Goal: Navigation & Orientation: Locate item on page

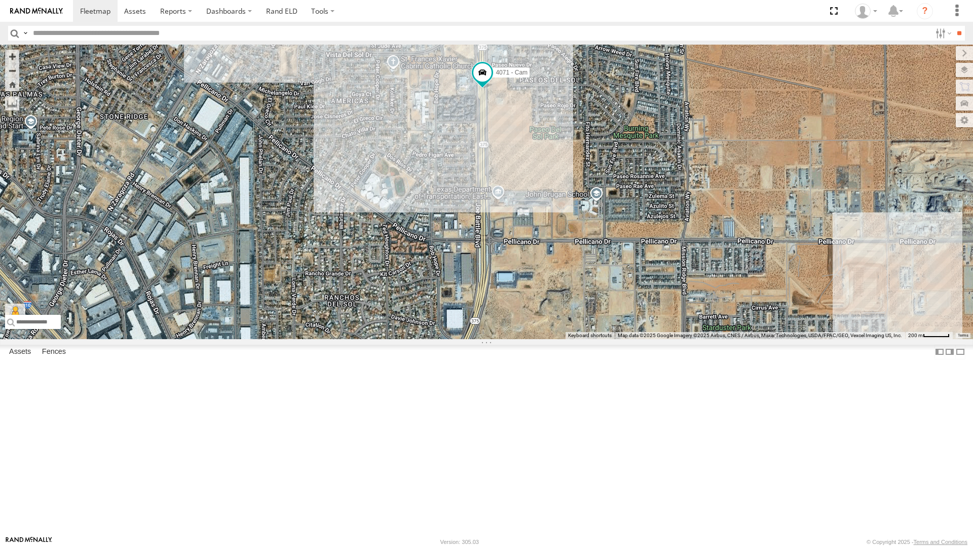
click at [394, 325] on div "4071 - Cam" at bounding box center [486, 192] width 973 height 294
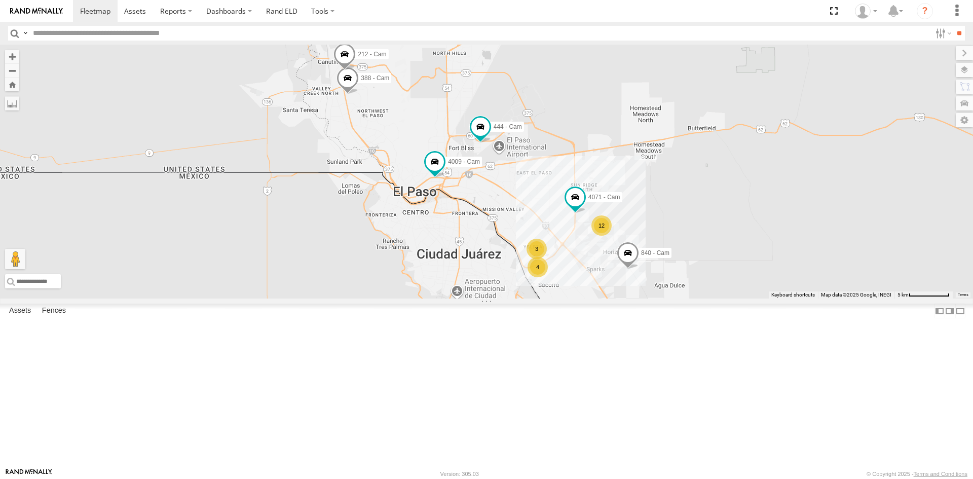
click at [0, 0] on label at bounding box center [0, 0] width 0 height 0
click at [967, 75] on label at bounding box center [954, 70] width 37 height 14
click at [0, 0] on div "Basemaps" at bounding box center [0, 0] width 0 height 0
click at [0, 0] on span "Basemaps" at bounding box center [0, 0] width 0 height 0
click at [0, 0] on span "Satellite + Roadmap" at bounding box center [0, 0] width 0 height 0
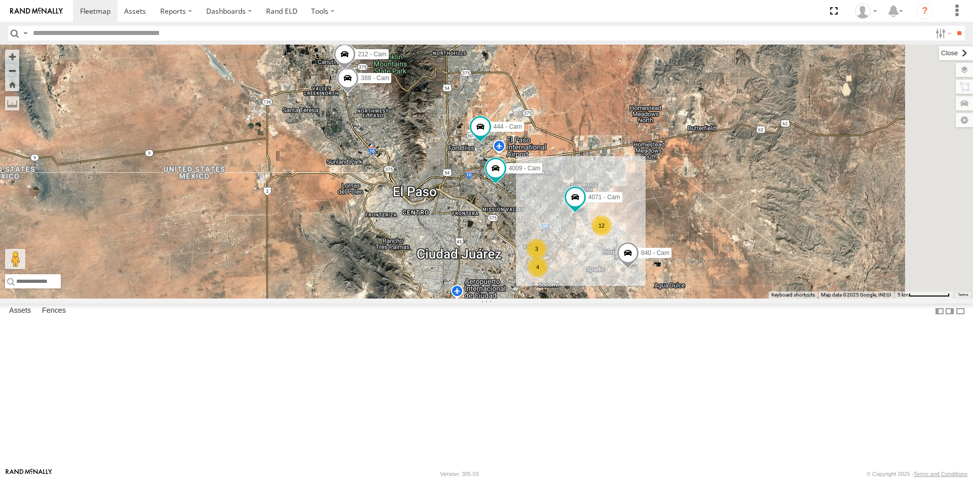
click at [939, 55] on label at bounding box center [956, 53] width 34 height 14
click at [835, 8] on span at bounding box center [833, 11] width 21 height 22
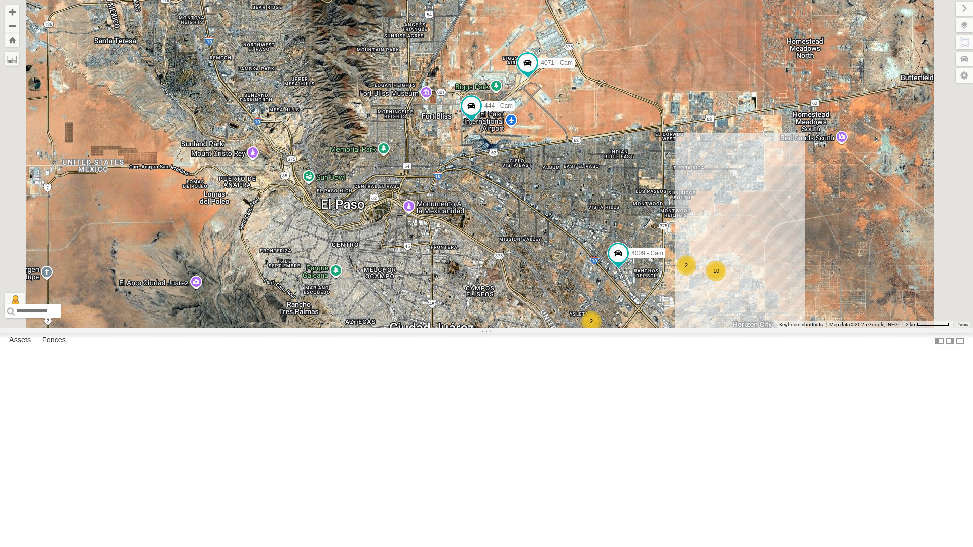
click at [0, 0] on div "4071 - Cam" at bounding box center [0, 0] width 0 height 0
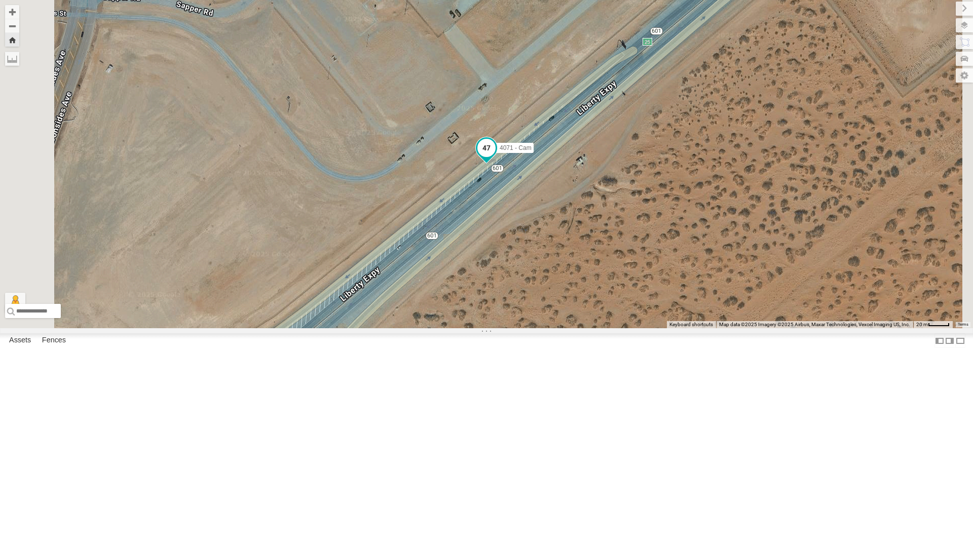
click at [495, 157] on span at bounding box center [486, 148] width 18 height 18
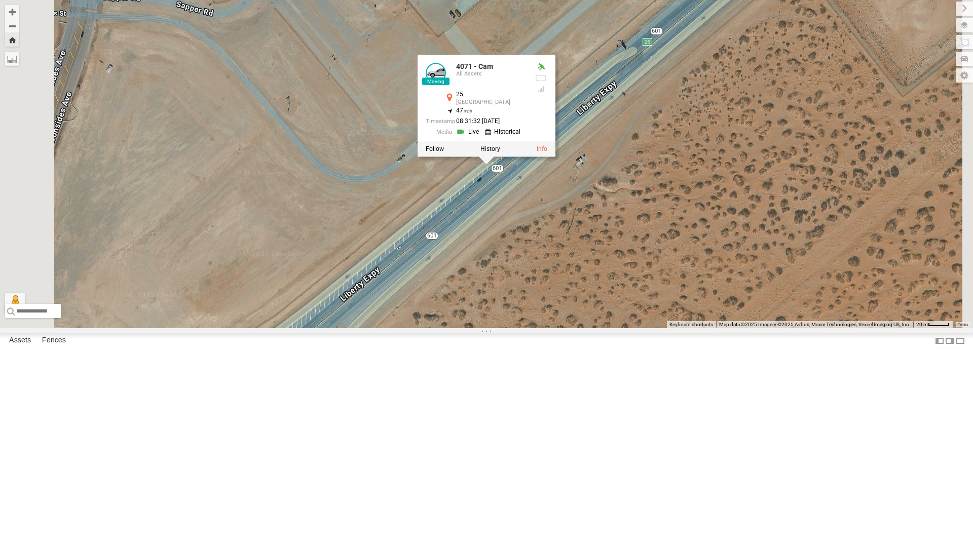
click at [444, 152] on label at bounding box center [435, 148] width 18 height 7
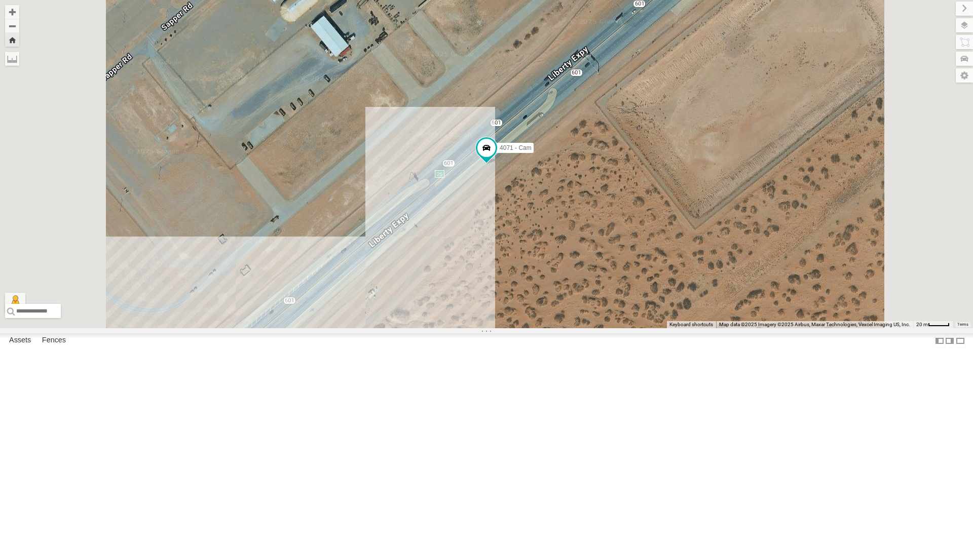
click at [709, 328] on div "4071 - Cam" at bounding box center [486, 164] width 973 height 328
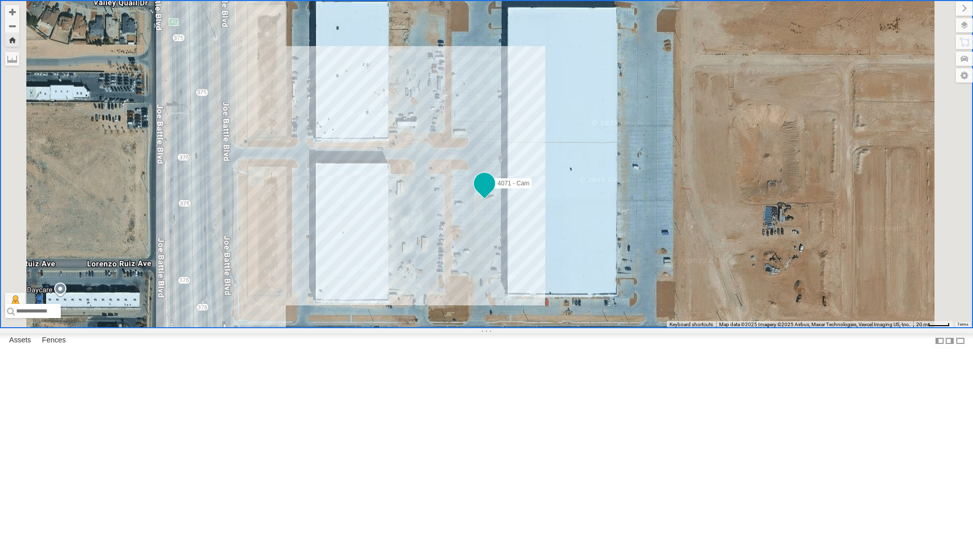
click at [493, 192] on span at bounding box center [484, 183] width 18 height 18
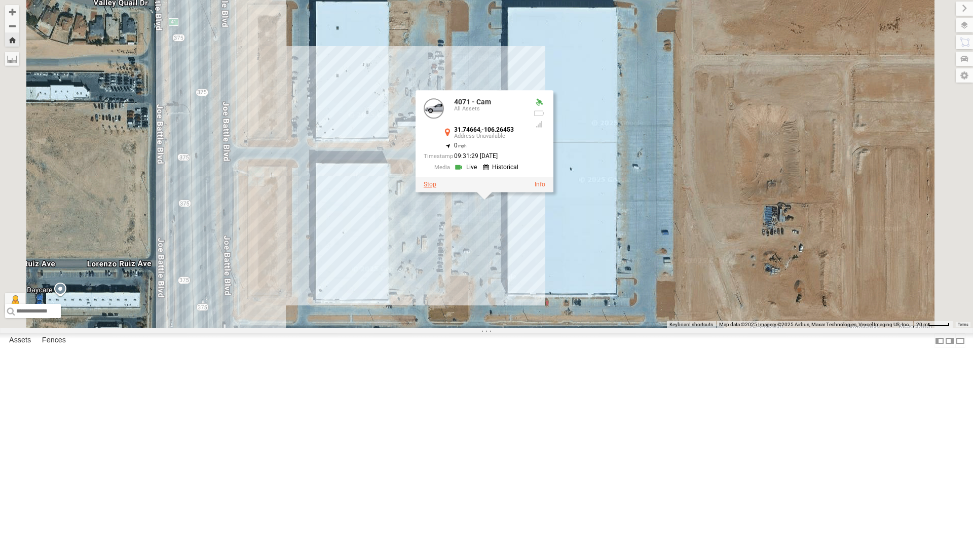
click at [436, 188] on label at bounding box center [429, 184] width 13 height 7
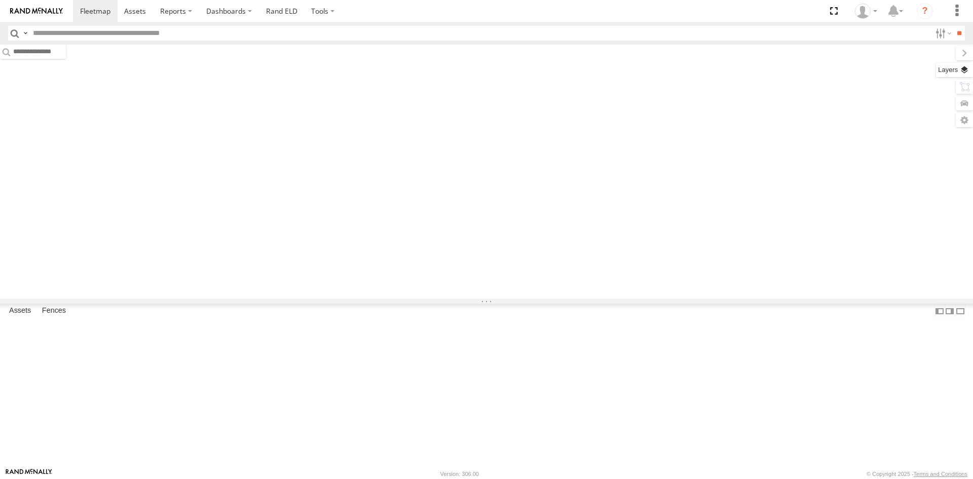
click at [962, 66] on label at bounding box center [954, 70] width 37 height 14
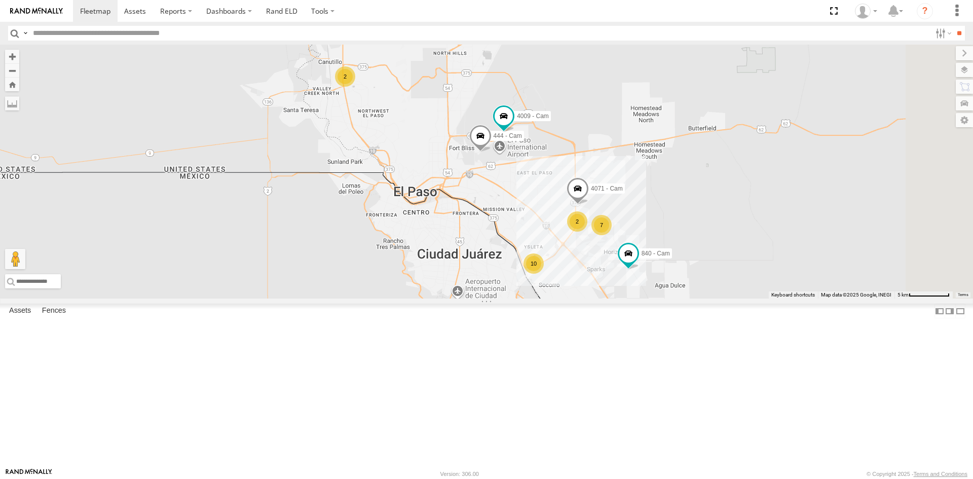
click at [0, 0] on span "Basemaps" at bounding box center [0, 0] width 0 height 0
click at [0, 0] on span "Satellite + Roadmap" at bounding box center [0, 0] width 0 height 0
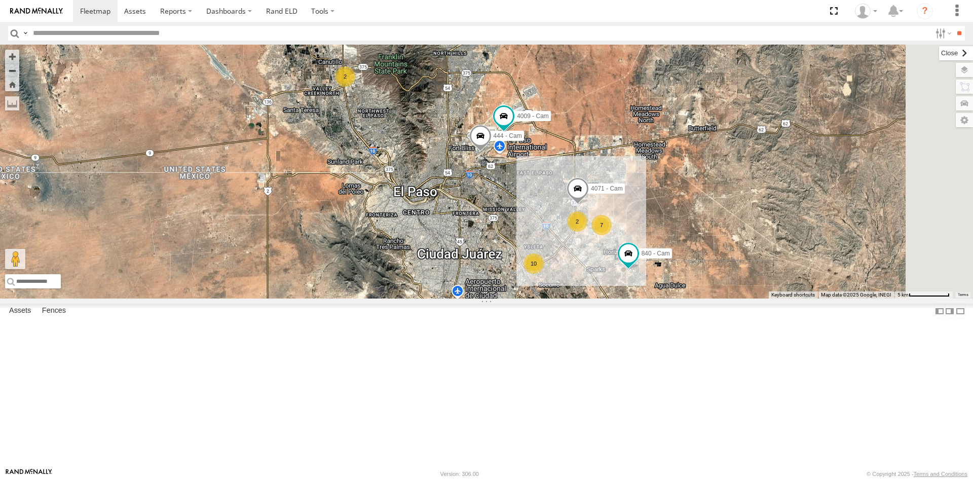
click at [939, 53] on label at bounding box center [956, 53] width 34 height 14
click at [828, 12] on span at bounding box center [833, 11] width 21 height 22
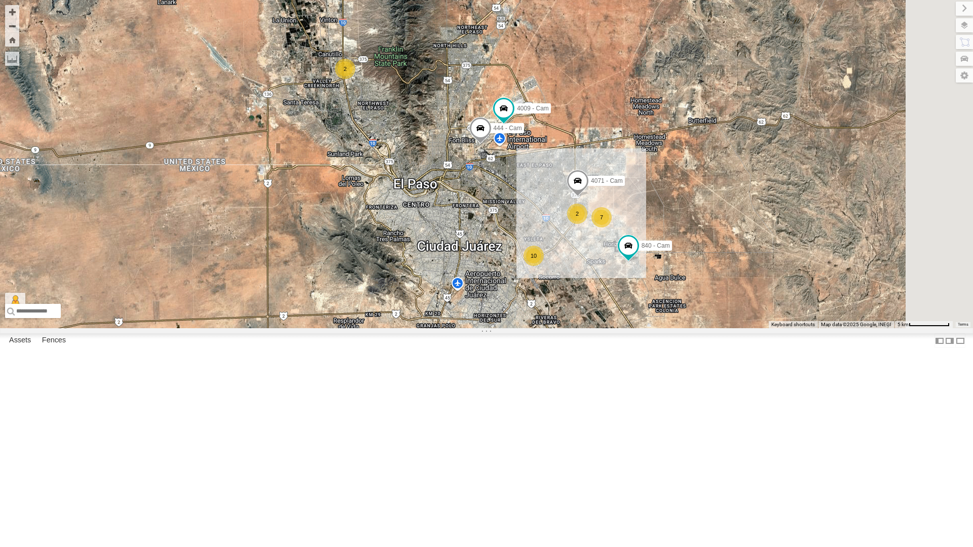
click at [0, 0] on div "4071 - Cam" at bounding box center [0, 0] width 0 height 0
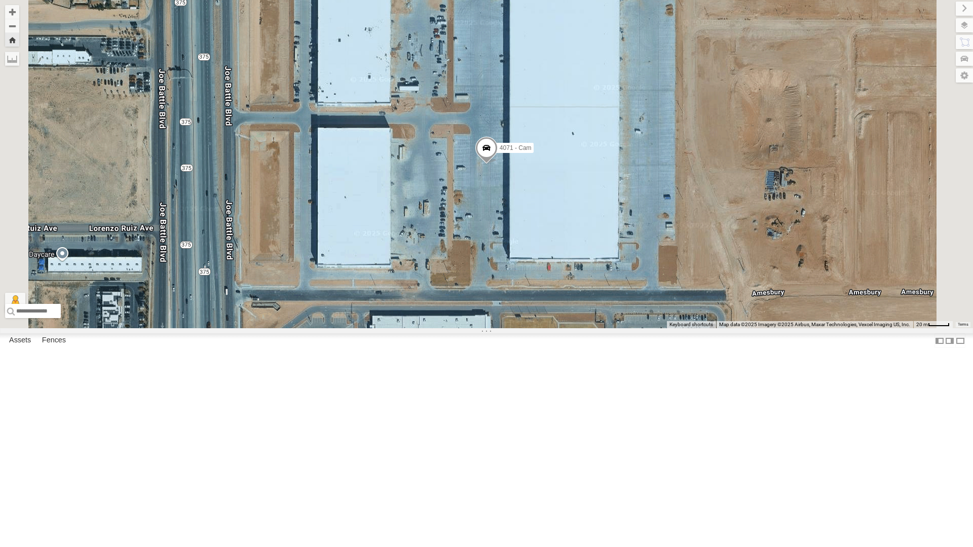
click at [497, 164] on span at bounding box center [486, 150] width 22 height 27
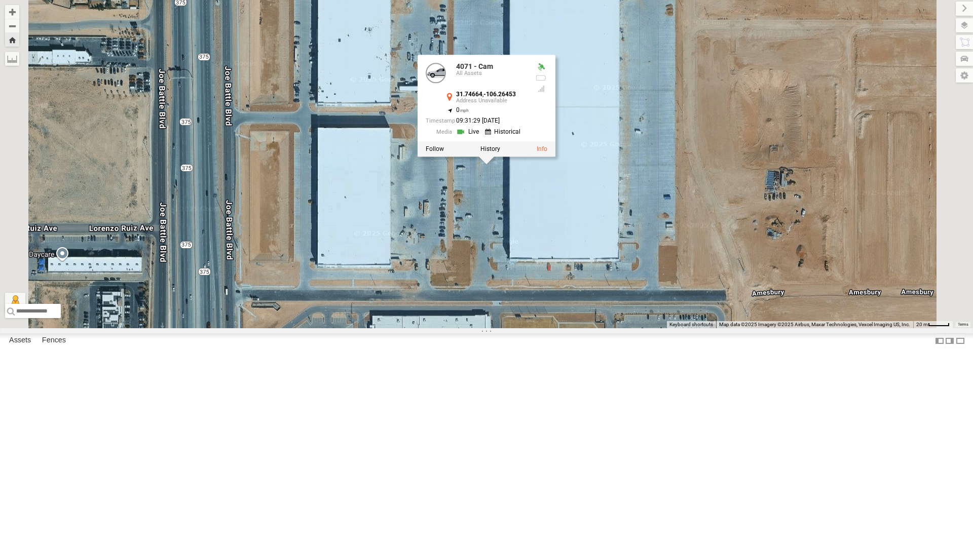
click at [482, 136] on link at bounding box center [469, 132] width 26 height 10
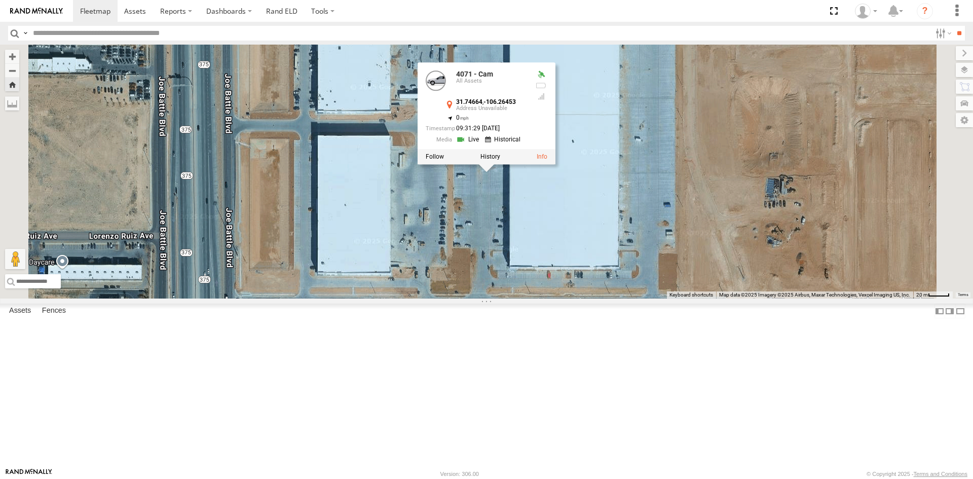
click at [561, 298] on div "4071 - Cam 4071 - Cam All Assets 31.74664 , -106.26453 0 09:31:29 08/19/2025" at bounding box center [486, 172] width 973 height 254
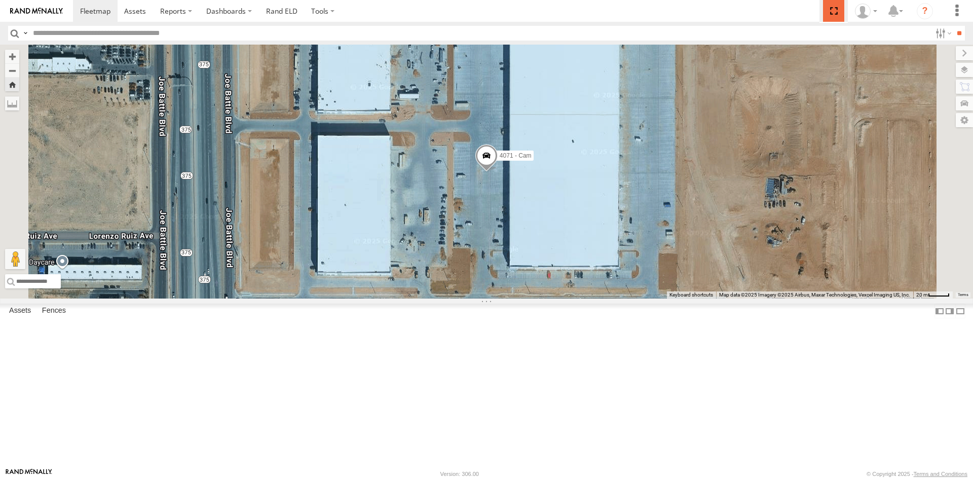
click at [826, 7] on span at bounding box center [833, 11] width 21 height 22
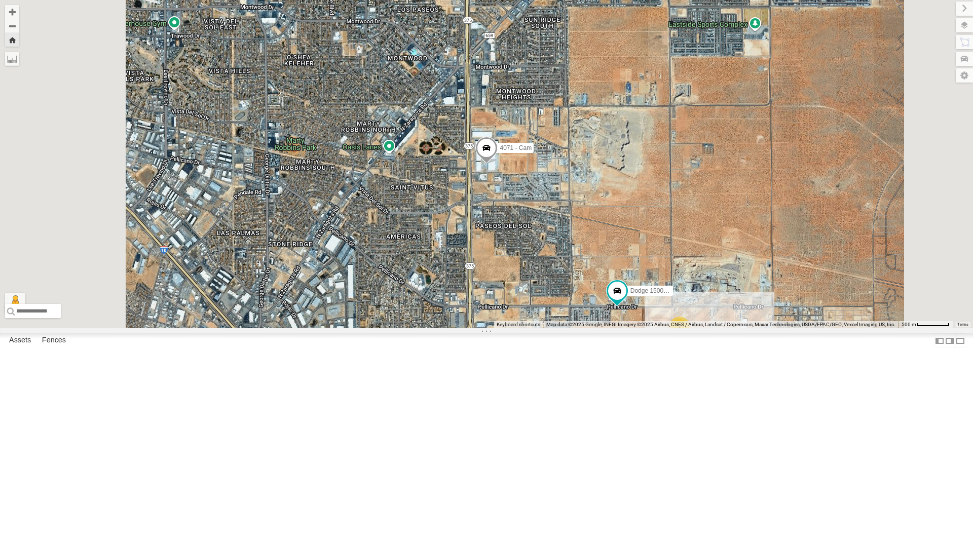
click at [497, 164] on span at bounding box center [486, 150] width 22 height 27
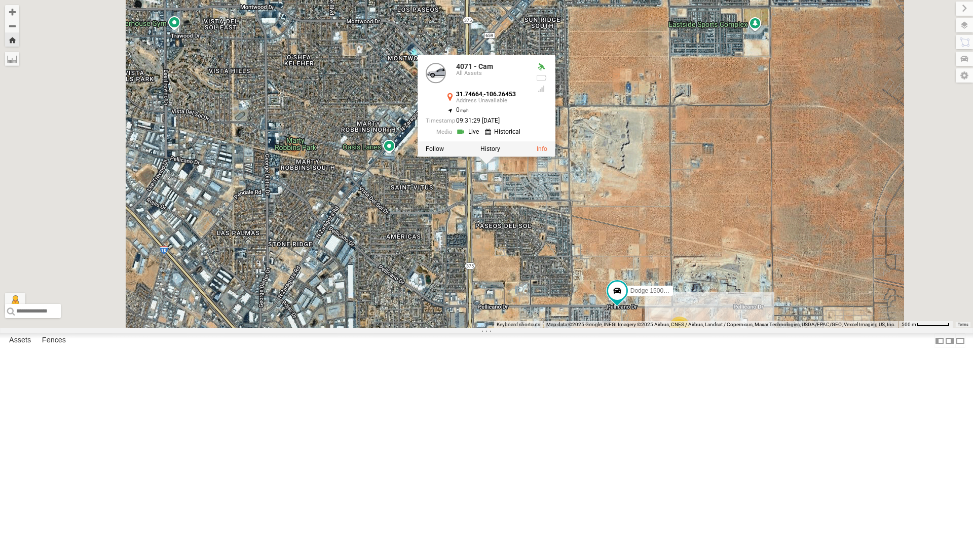
click at [482, 136] on link at bounding box center [469, 132] width 26 height 10
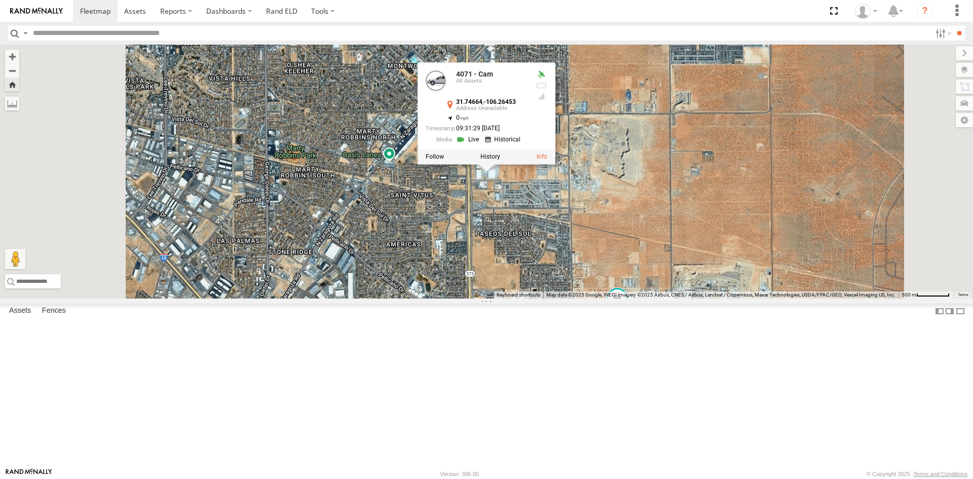
click at [535, 298] on div "Dodge 1500 - Cam 4071 - Cam 7 4071 - Cam All Assets 31.74664 , -106.26453 0 09:…" at bounding box center [486, 172] width 973 height 254
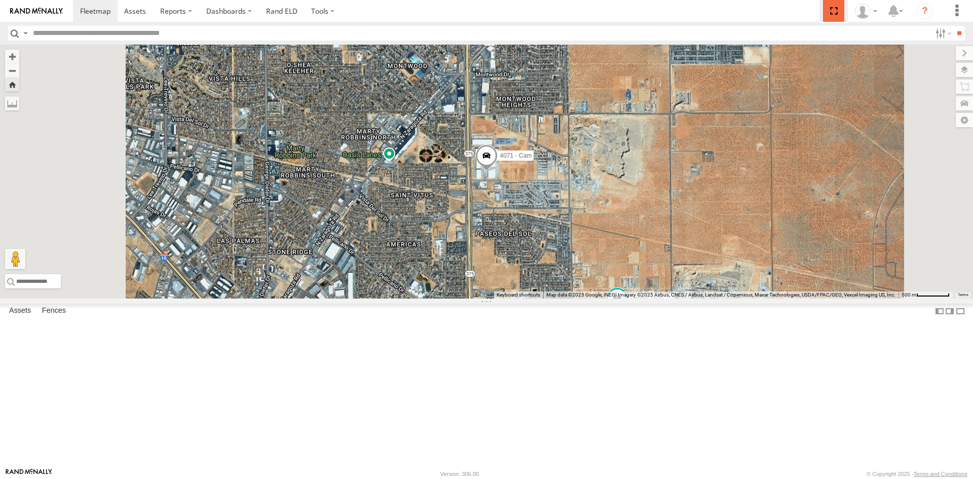
click at [833, 9] on span at bounding box center [833, 11] width 21 height 22
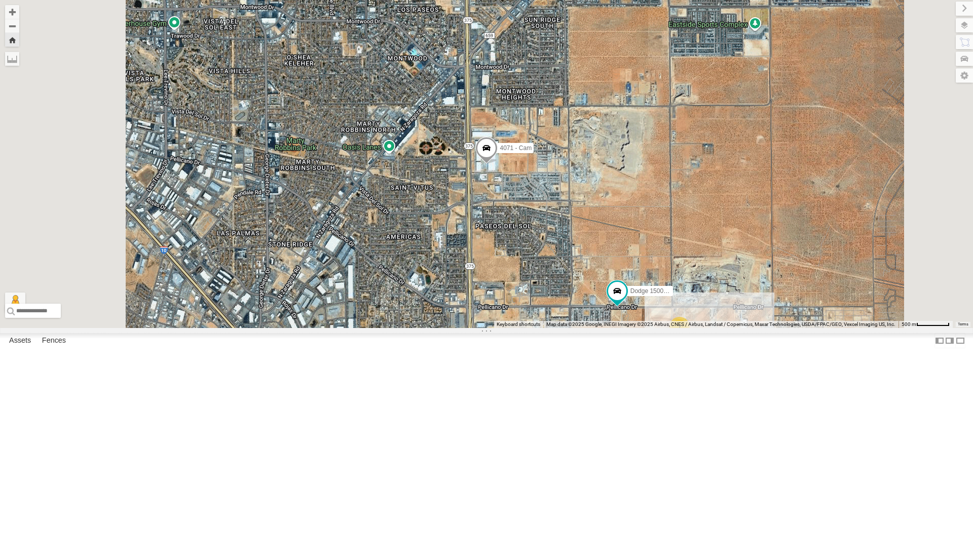
click at [497, 164] on span at bounding box center [486, 150] width 22 height 27
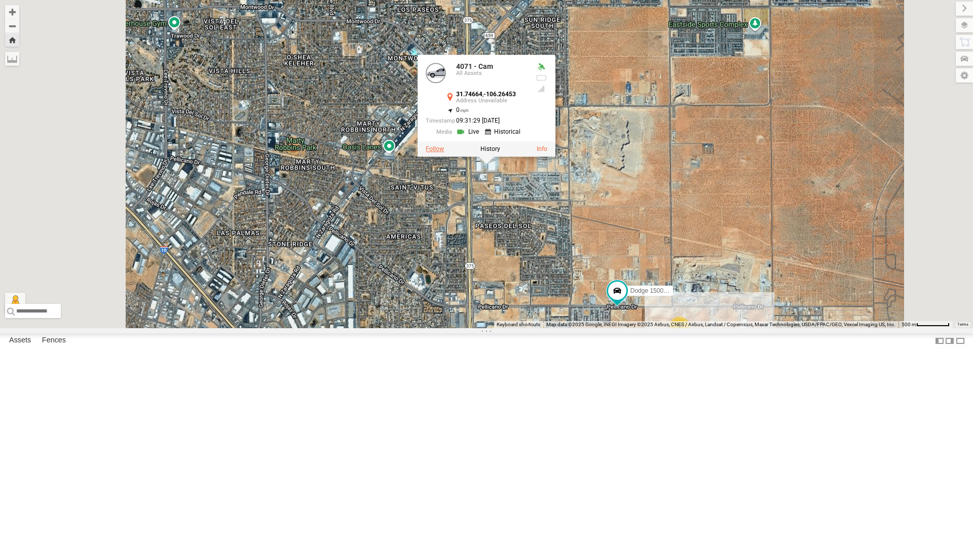
click at [444, 152] on label at bounding box center [435, 148] width 18 height 7
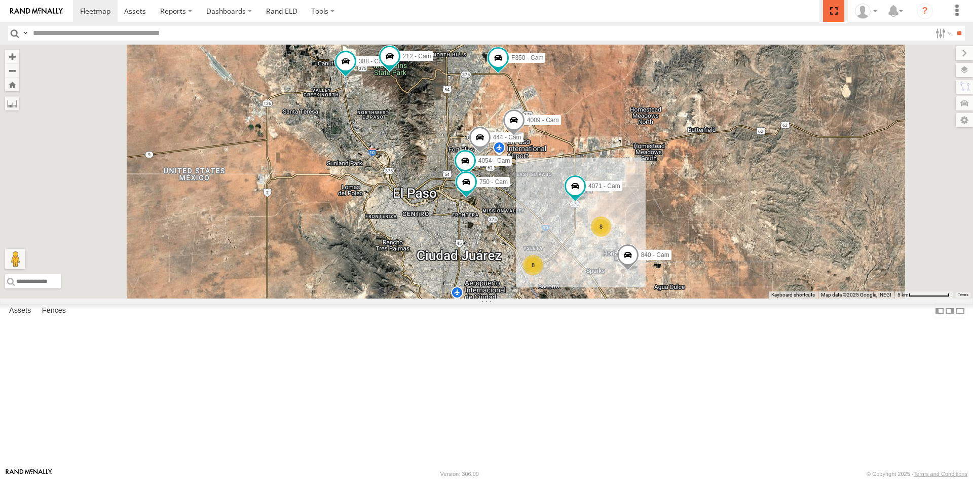
click at [833, 13] on span at bounding box center [833, 11] width 21 height 22
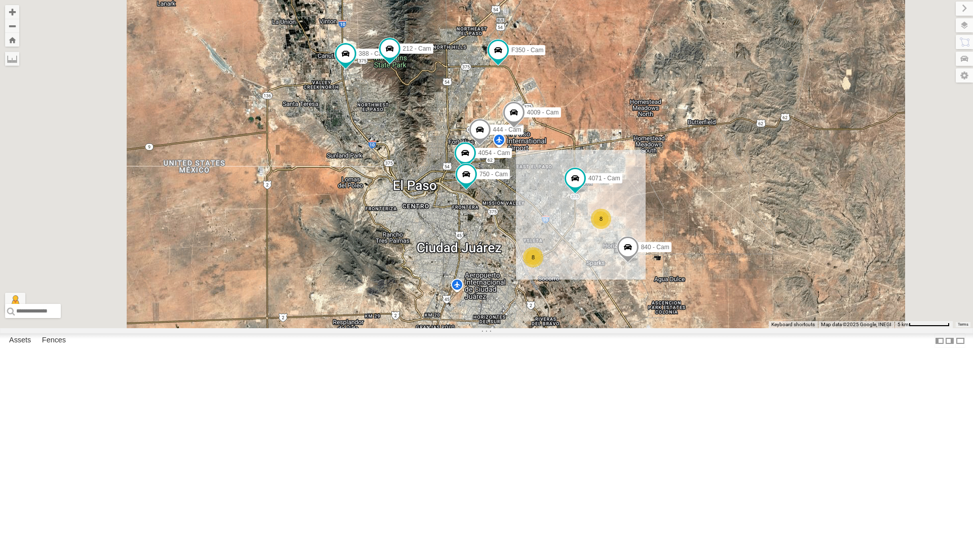
click at [0, 0] on div "4071 - Cam" at bounding box center [0, 0] width 0 height 0
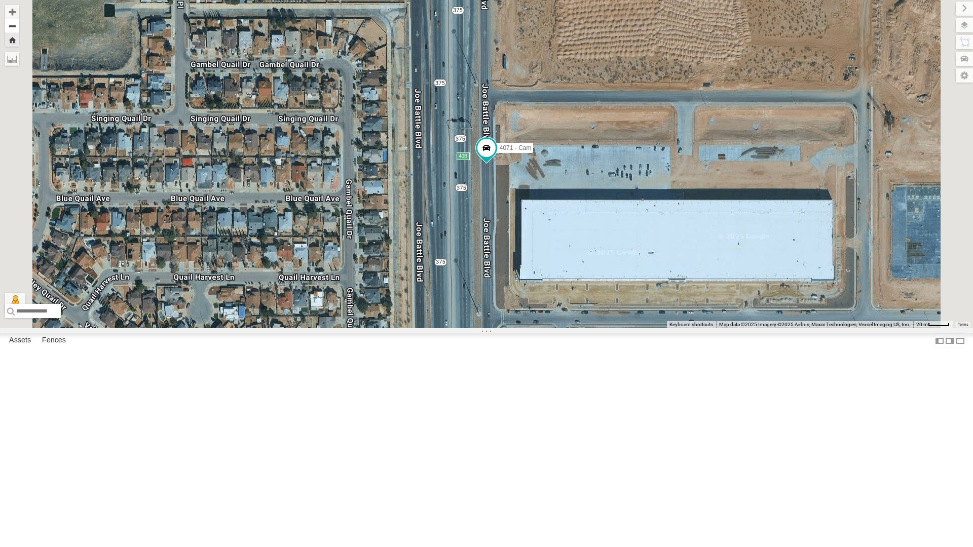
click at [19, 27] on button "Zoom out" at bounding box center [12, 26] width 14 height 14
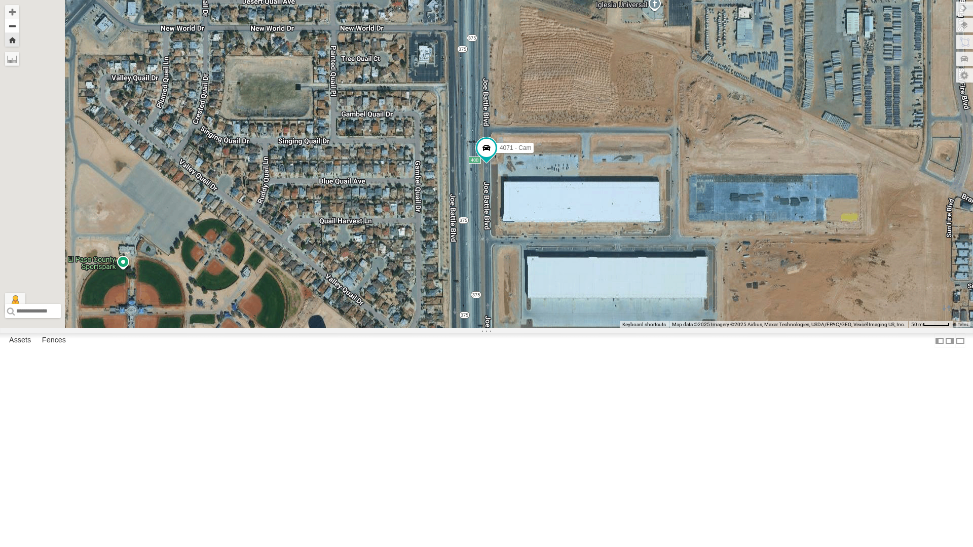
click at [19, 27] on button "Zoom out" at bounding box center [12, 26] width 14 height 14
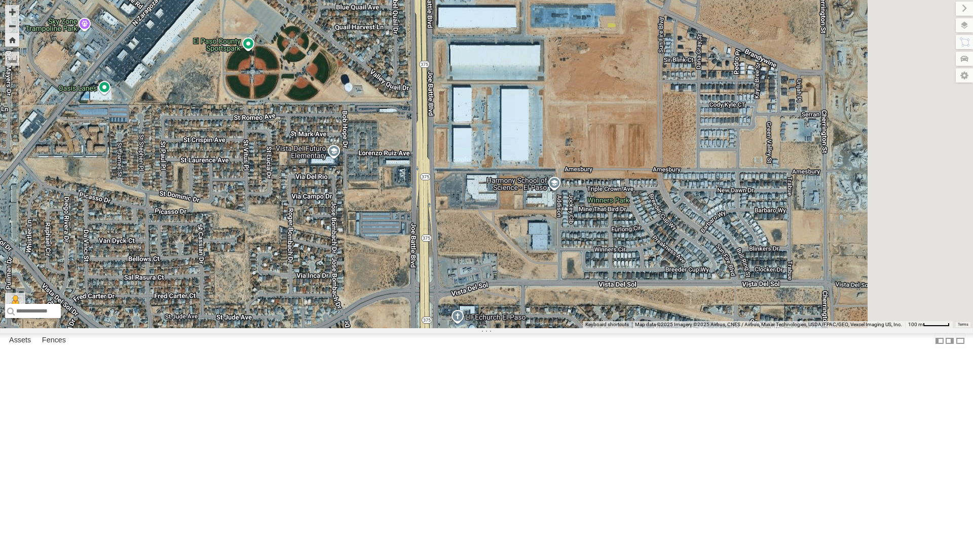
drag, startPoint x: 695, startPoint y: 400, endPoint x: 637, endPoint y: 234, distance: 175.6
click at [637, 234] on div "4071 - Cam" at bounding box center [486, 164] width 973 height 328
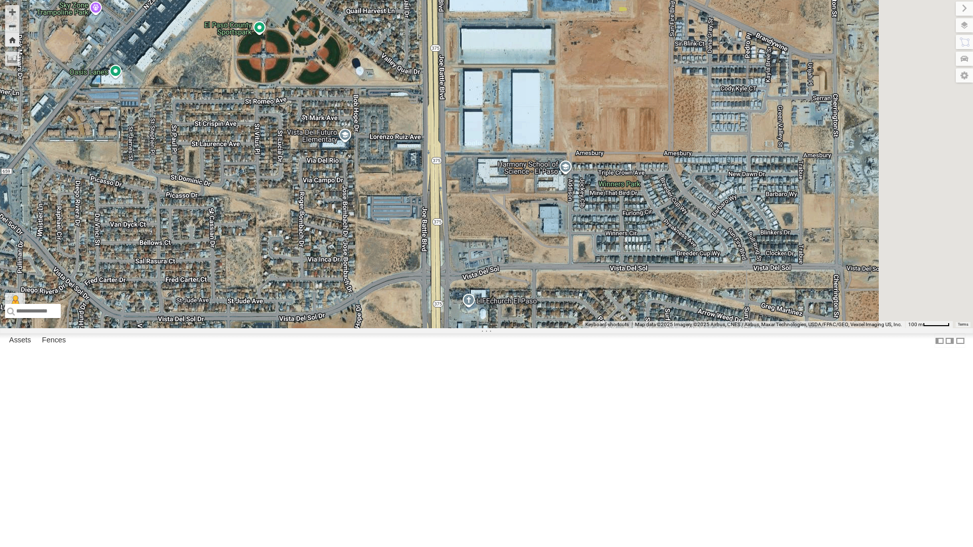
drag, startPoint x: 655, startPoint y: 406, endPoint x: 666, endPoint y: 388, distance: 21.1
click at [666, 328] on div "4071 - Cam" at bounding box center [486, 164] width 973 height 328
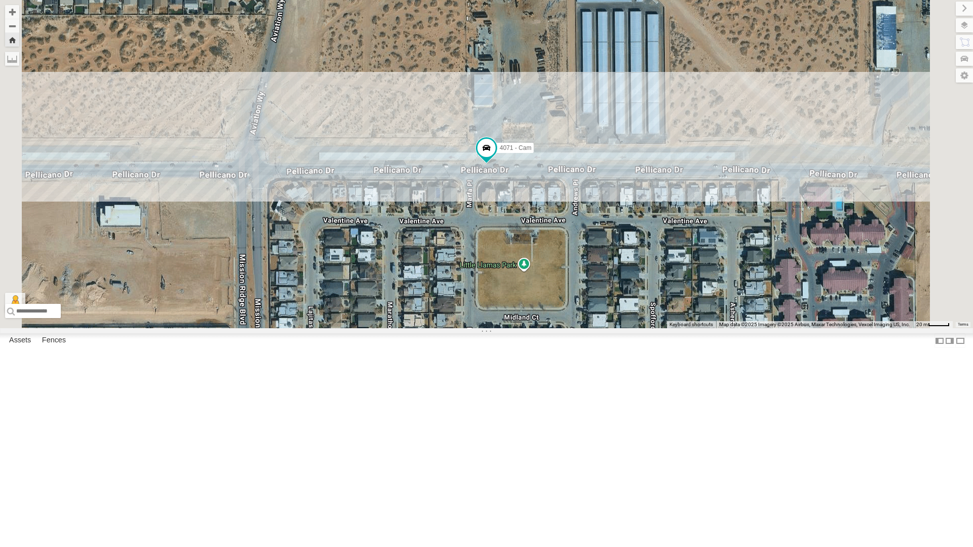
click at [0, 0] on div "4030 - Cam" at bounding box center [0, 0] width 0 height 0
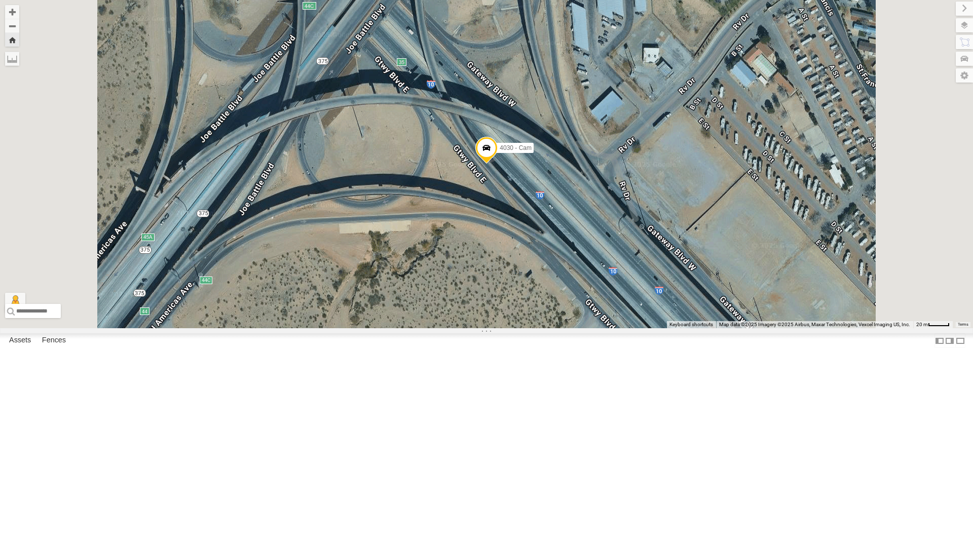
click at [497, 164] on span at bounding box center [486, 150] width 22 height 27
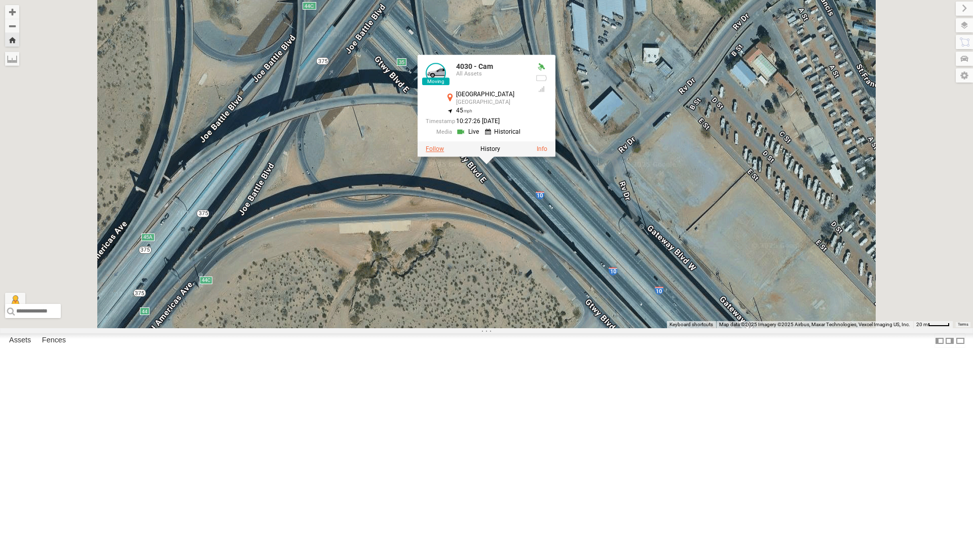
click at [444, 152] on label at bounding box center [435, 148] width 18 height 7
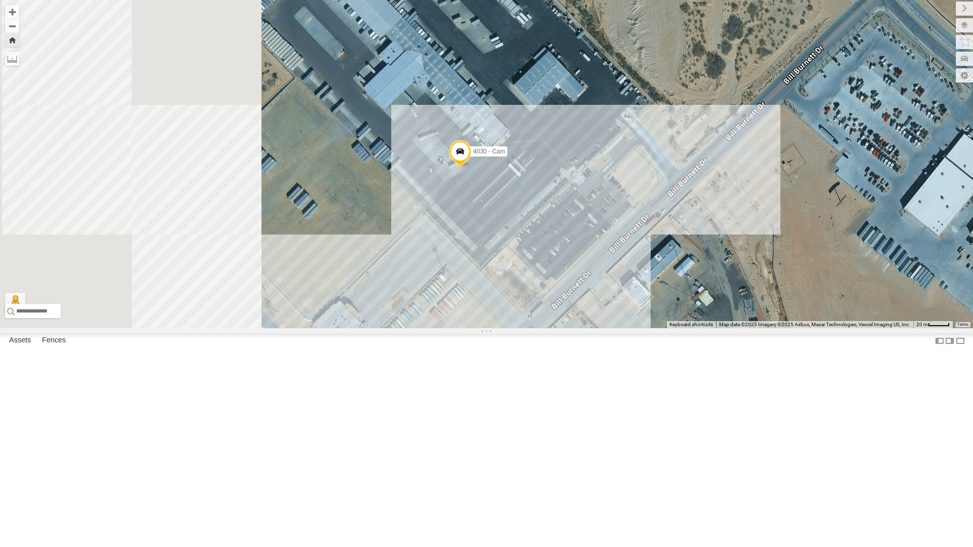
drag, startPoint x: 537, startPoint y: 274, endPoint x: 695, endPoint y: 364, distance: 182.2
click at [695, 328] on div "4030 - Cam" at bounding box center [486, 164] width 973 height 328
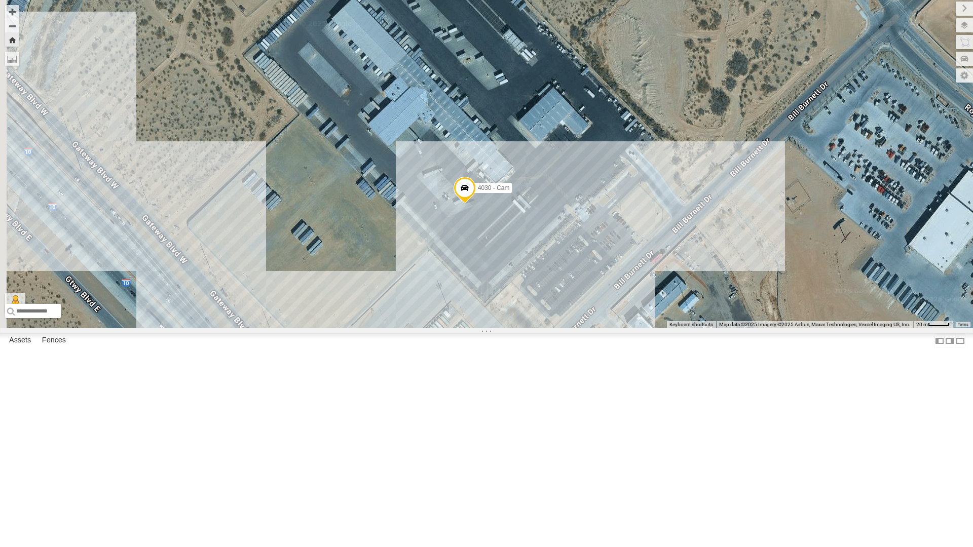
drag, startPoint x: 695, startPoint y: 364, endPoint x: 698, endPoint y: 384, distance: 19.9
click at [698, 328] on div "4030 - Cam" at bounding box center [486, 164] width 973 height 328
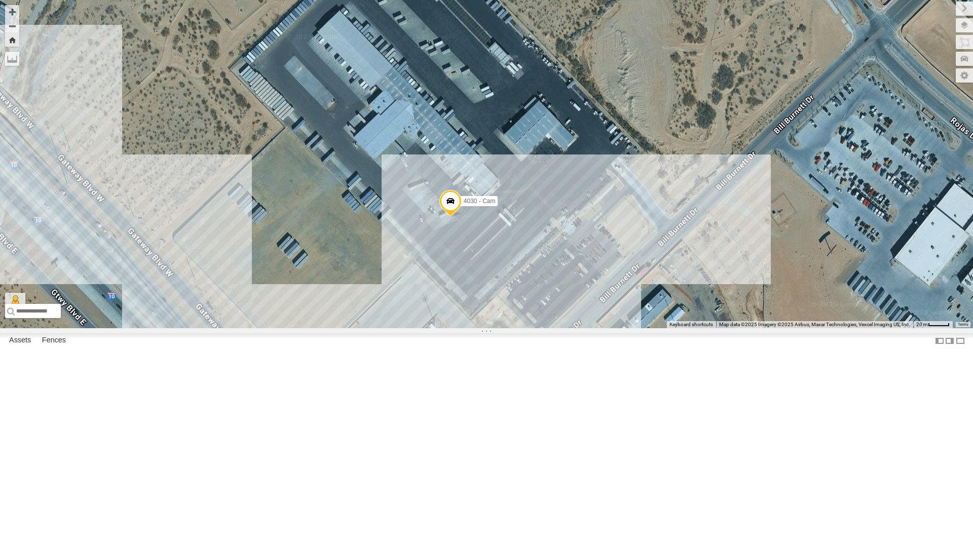
drag, startPoint x: 707, startPoint y: 381, endPoint x: 689, endPoint y: 395, distance: 22.4
click at [689, 328] on div "4030 - Cam" at bounding box center [486, 164] width 973 height 328
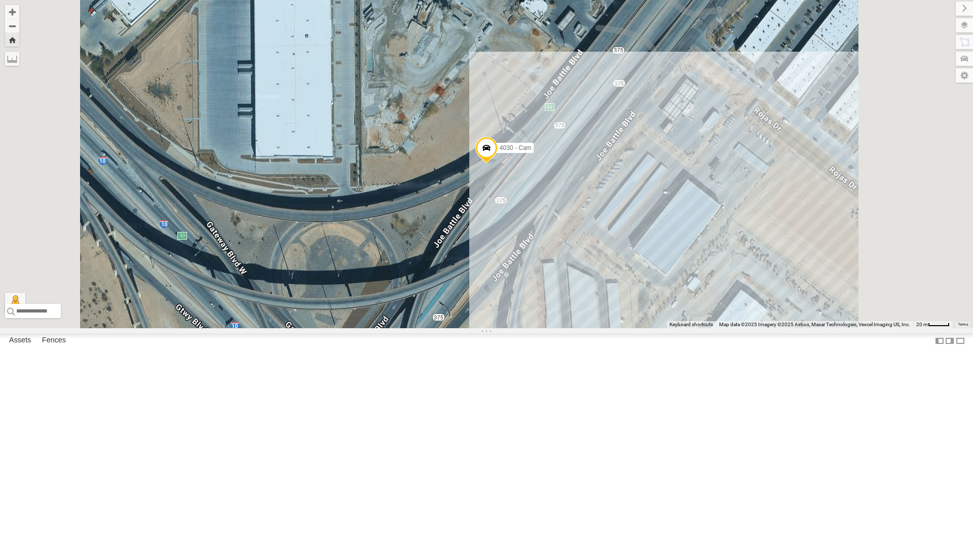
click at [386, 168] on div "4030 - Cam" at bounding box center [486, 164] width 973 height 328
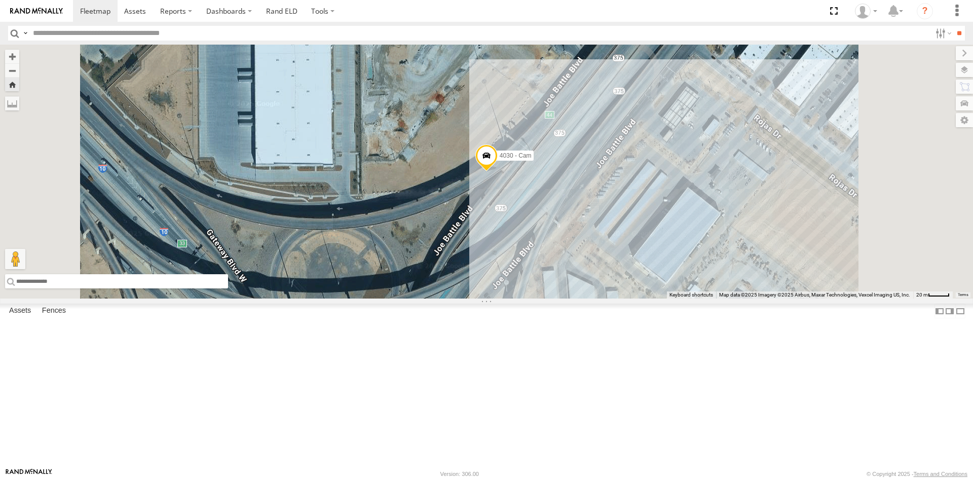
click at [228, 288] on input "text" at bounding box center [116, 281] width 223 height 14
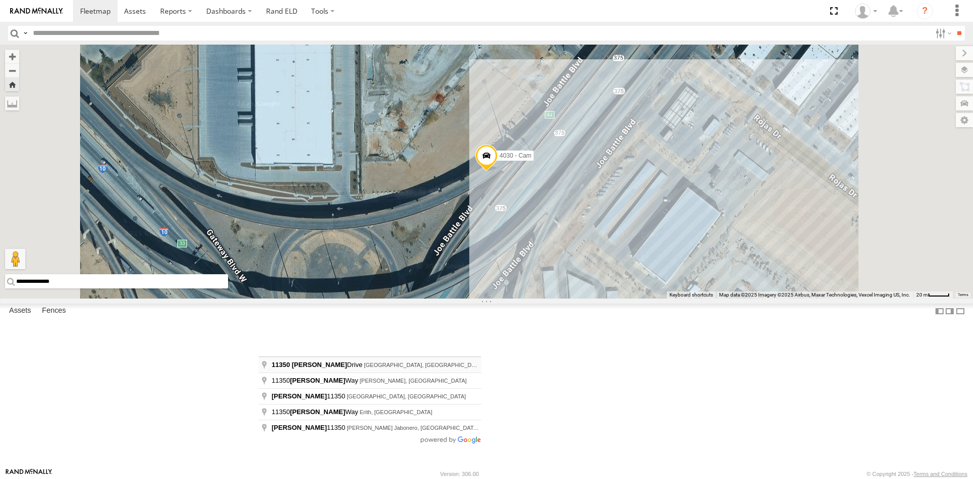
type input "**********"
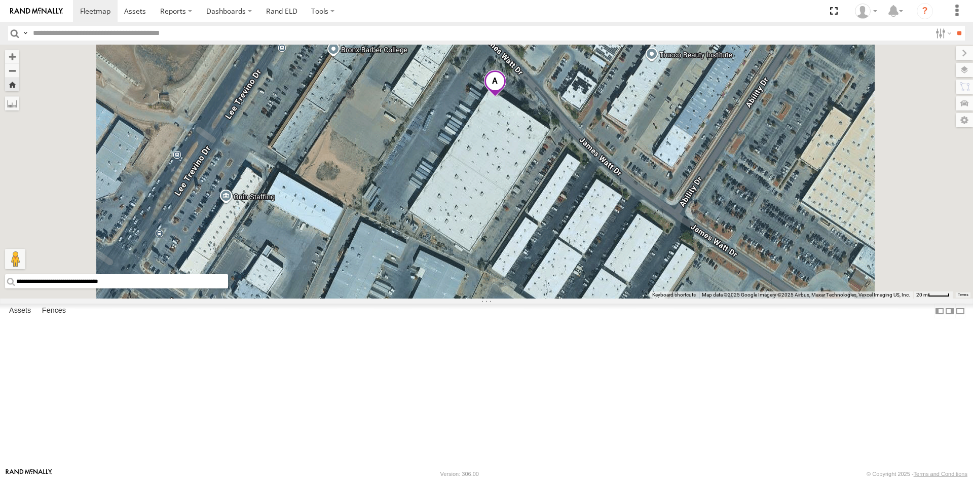
click at [228, 288] on input "**********" at bounding box center [116, 281] width 223 height 14
drag, startPoint x: 394, startPoint y: 447, endPoint x: 259, endPoint y: 448, distance: 135.3
click at [228, 288] on input "**********" at bounding box center [116, 281] width 223 height 14
click at [835, 13] on span at bounding box center [833, 11] width 21 height 22
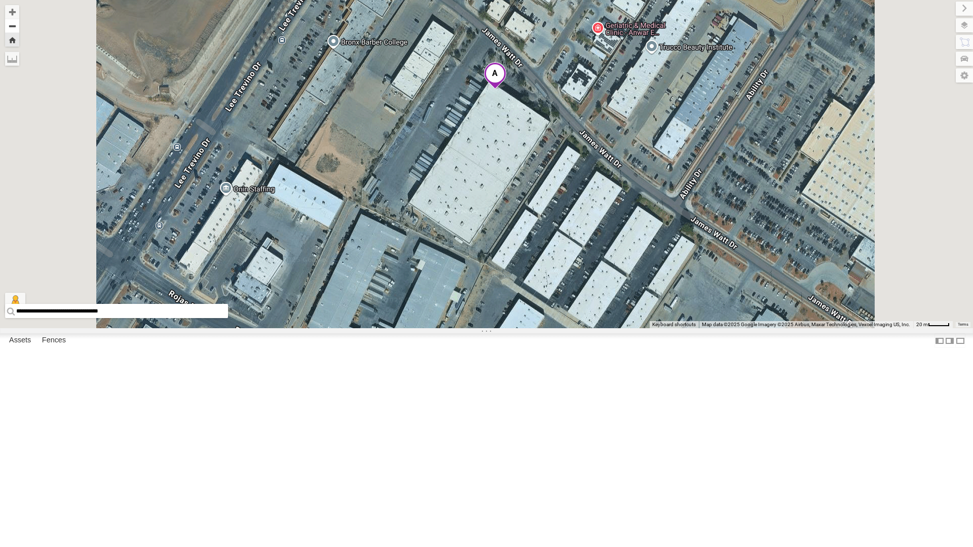
click at [19, 26] on button "Zoom out" at bounding box center [12, 26] width 14 height 14
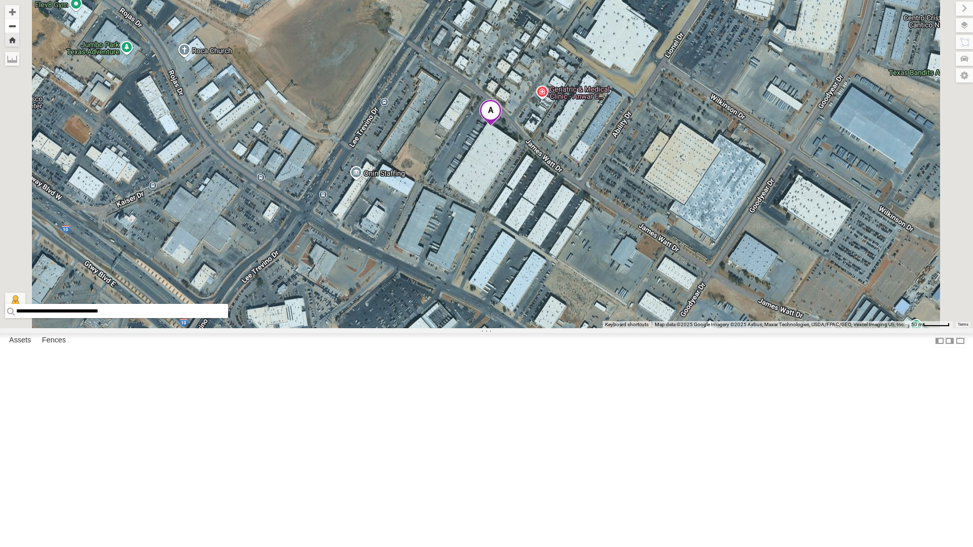
click at [19, 26] on button "Zoom out" at bounding box center [12, 26] width 14 height 14
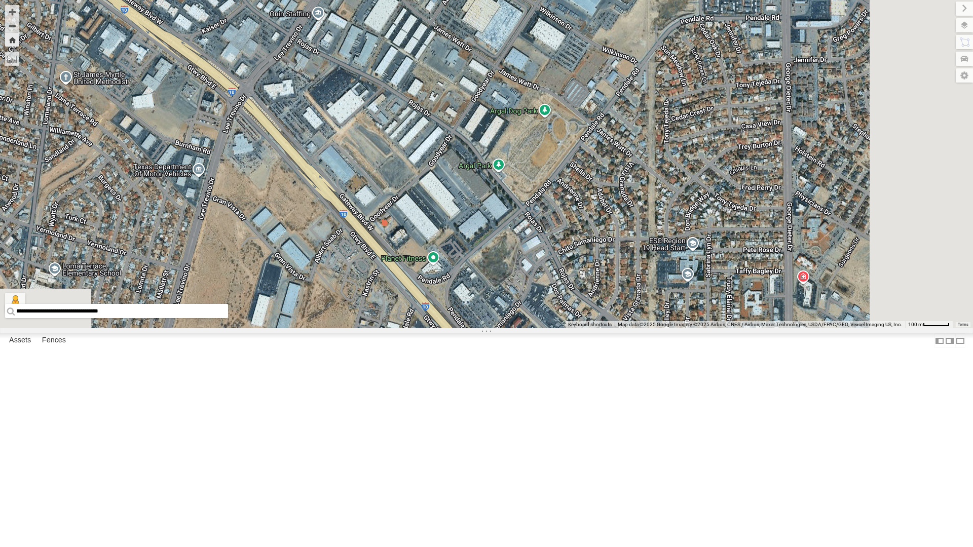
drag, startPoint x: 584, startPoint y: 351, endPoint x: 479, endPoint y: 198, distance: 185.9
click at [479, 198] on div "4030 - Cam" at bounding box center [486, 164] width 973 height 328
click at [19, 26] on button "Zoom out" at bounding box center [12, 26] width 14 height 14
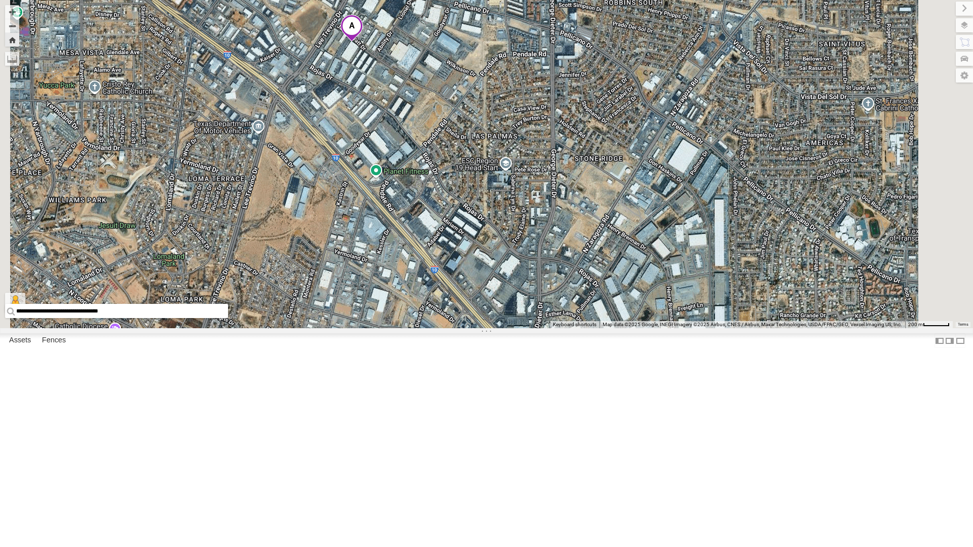
drag, startPoint x: 532, startPoint y: 312, endPoint x: 447, endPoint y: 274, distance: 92.7
click at [447, 274] on div "4030 - Cam" at bounding box center [486, 164] width 973 height 328
click at [19, 23] on button "Zoom out" at bounding box center [12, 26] width 14 height 14
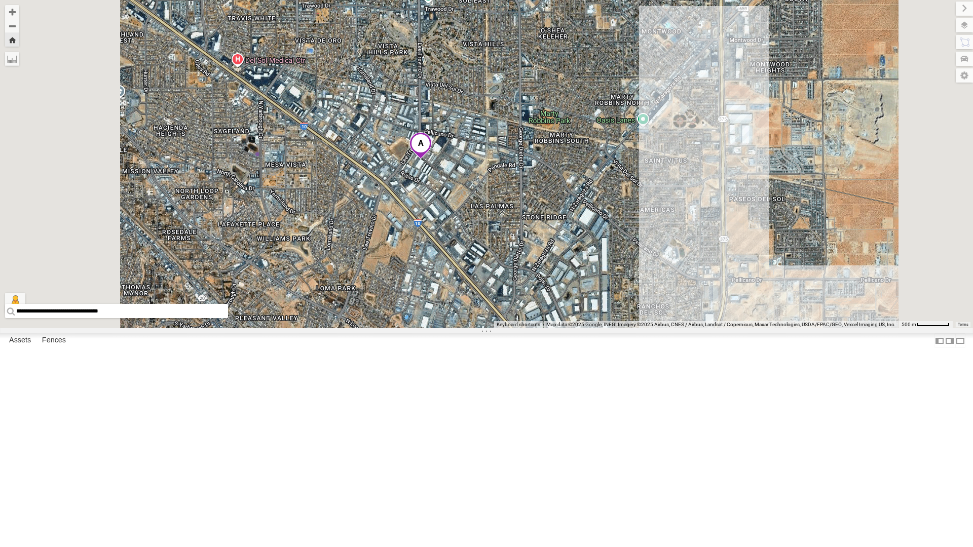
drag, startPoint x: 519, startPoint y: 253, endPoint x: 521, endPoint y: 317, distance: 64.4
click at [521, 317] on div "4030 - Cam" at bounding box center [486, 164] width 973 height 328
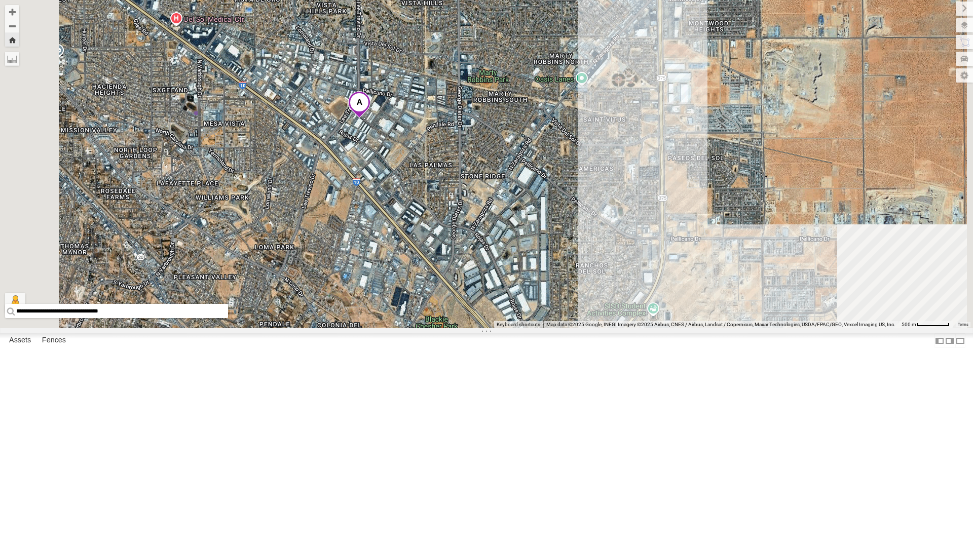
drag, startPoint x: 522, startPoint y: 318, endPoint x: 460, endPoint y: 266, distance: 80.6
click at [460, 266] on div "4030 - Cam" at bounding box center [486, 164] width 973 height 328
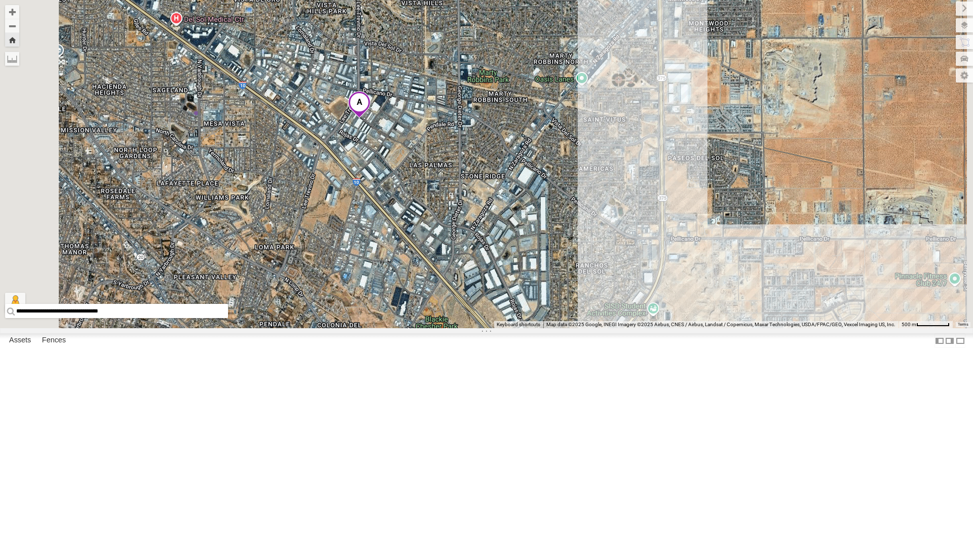
click at [519, 328] on div "4030 - Cam" at bounding box center [486, 164] width 973 height 328
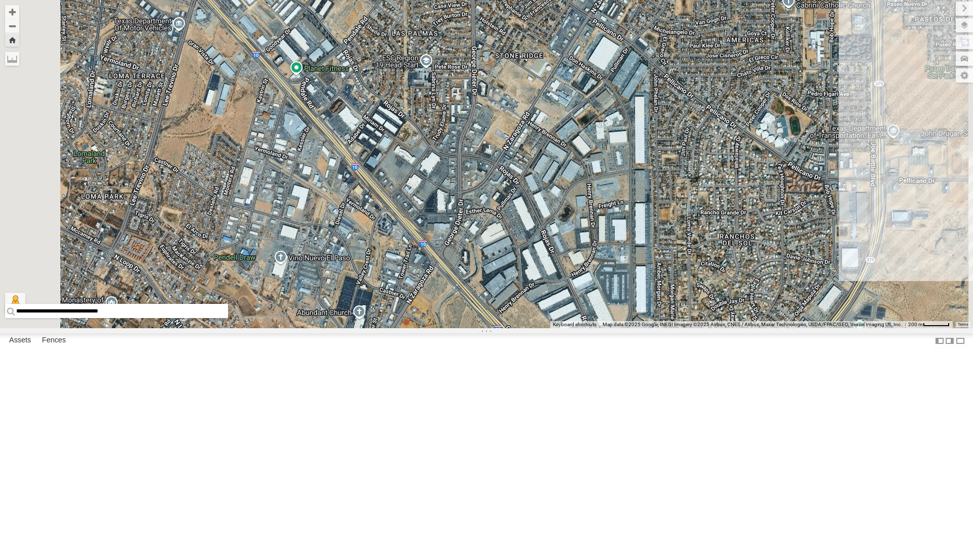
drag, startPoint x: 535, startPoint y: 347, endPoint x: 481, endPoint y: 336, distance: 55.3
click at [481, 328] on div "4030 - Cam" at bounding box center [486, 164] width 973 height 328
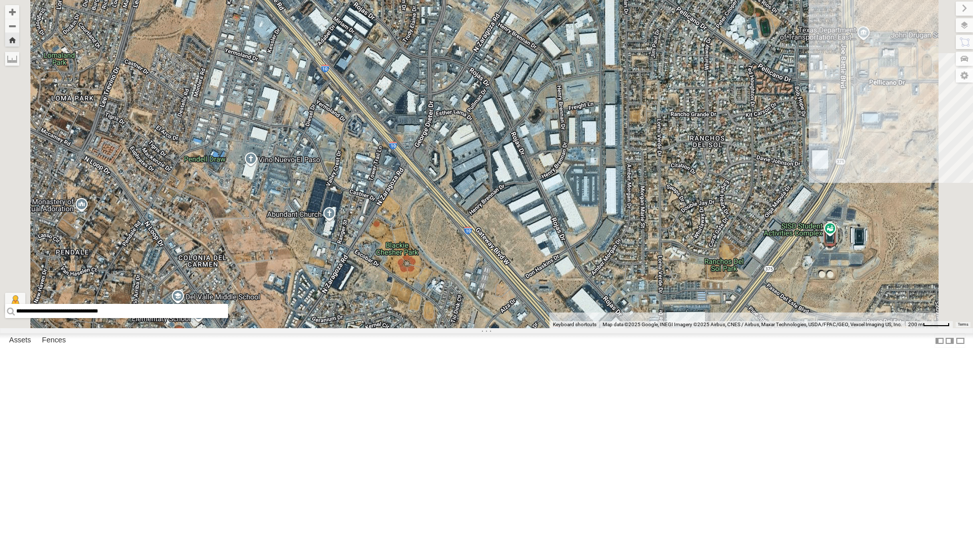
drag, startPoint x: 481, startPoint y: 336, endPoint x: 450, endPoint y: 233, distance: 108.2
click at [450, 233] on div "4030 - Cam" at bounding box center [486, 164] width 973 height 328
click at [0, 0] on div "All Assets" at bounding box center [0, 0] width 0 height 0
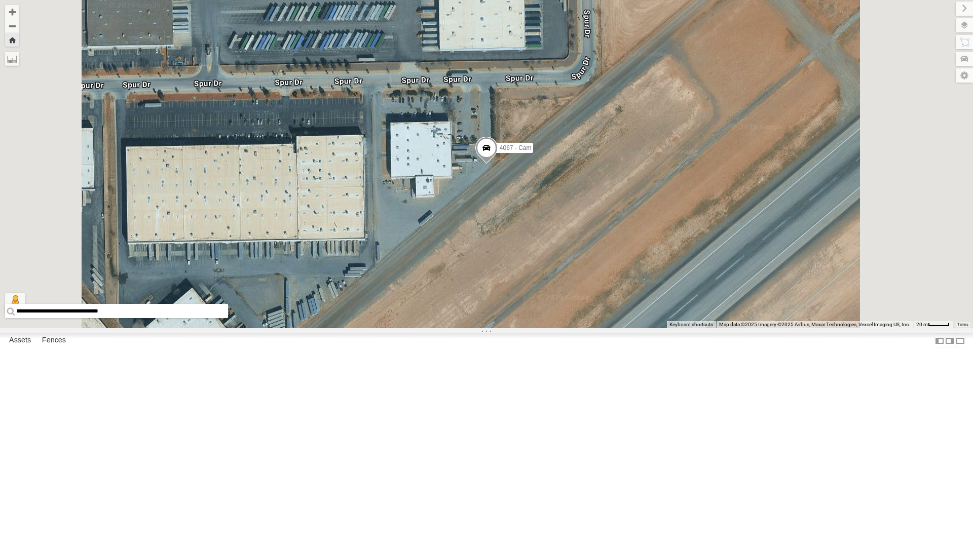
click at [497, 164] on span at bounding box center [486, 150] width 22 height 27
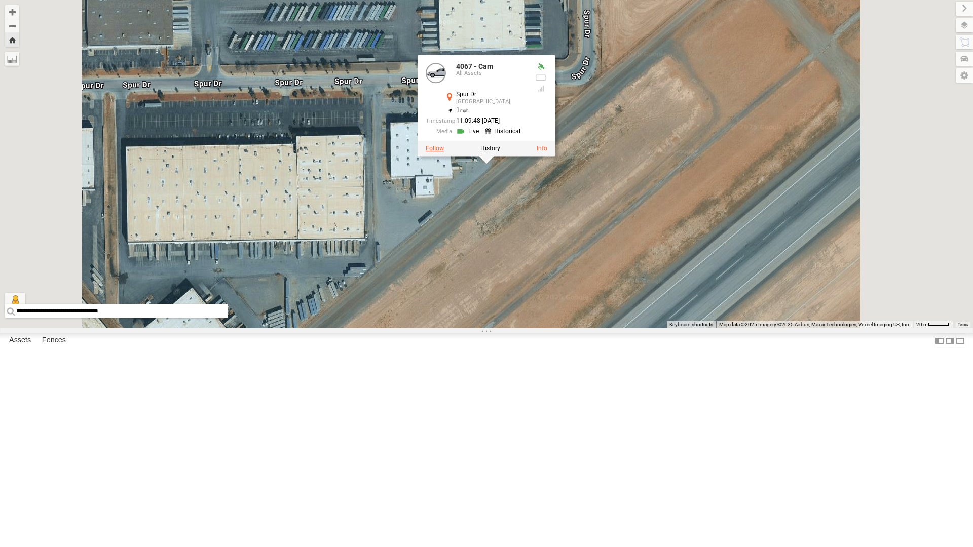
click at [444, 152] on label at bounding box center [435, 148] width 18 height 7
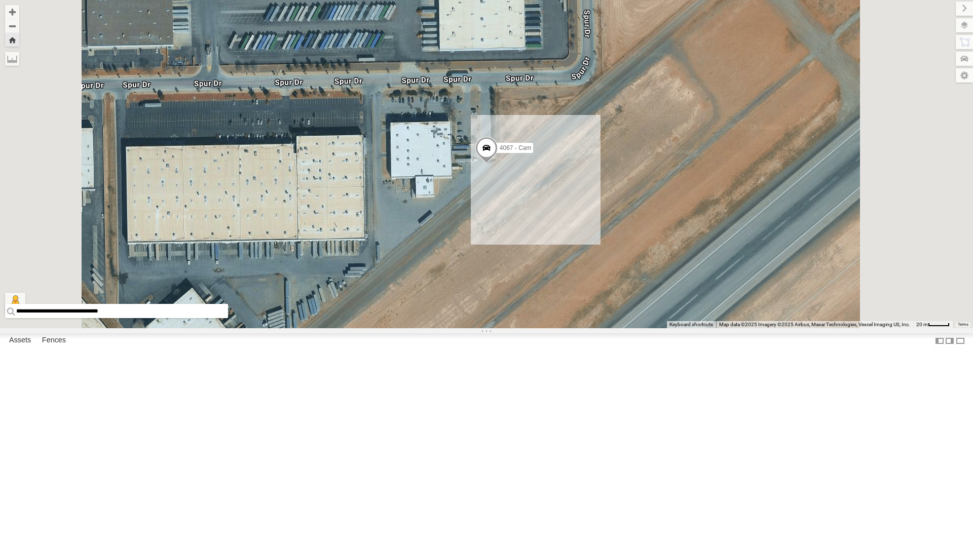
click at [0, 0] on div "4069 - Cam" at bounding box center [0, 0] width 0 height 0
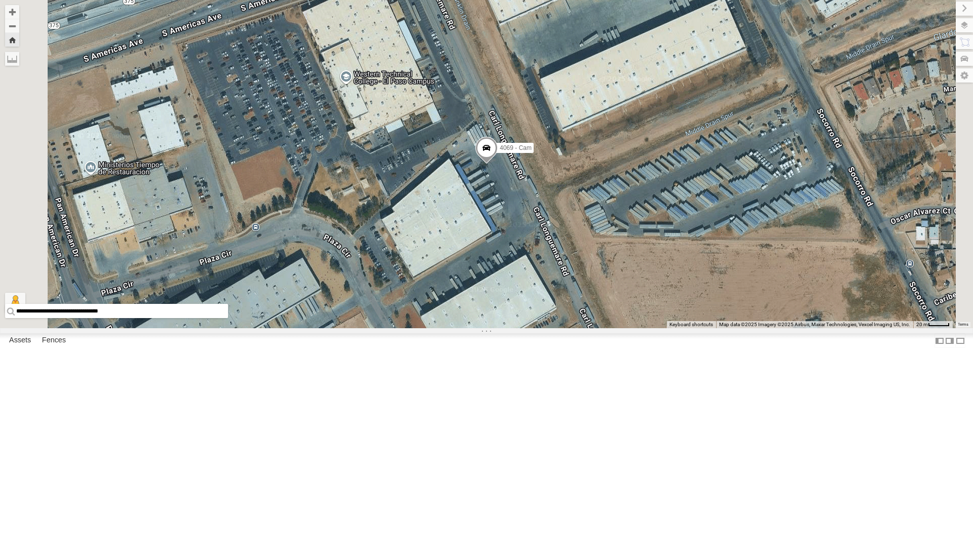
click at [497, 164] on span at bounding box center [486, 150] width 22 height 27
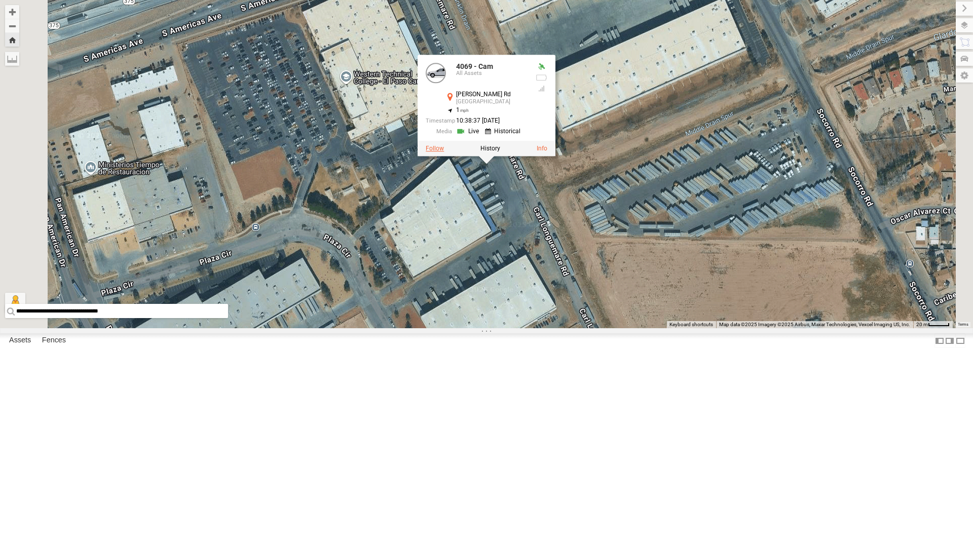
click at [444, 152] on label at bounding box center [435, 148] width 18 height 7
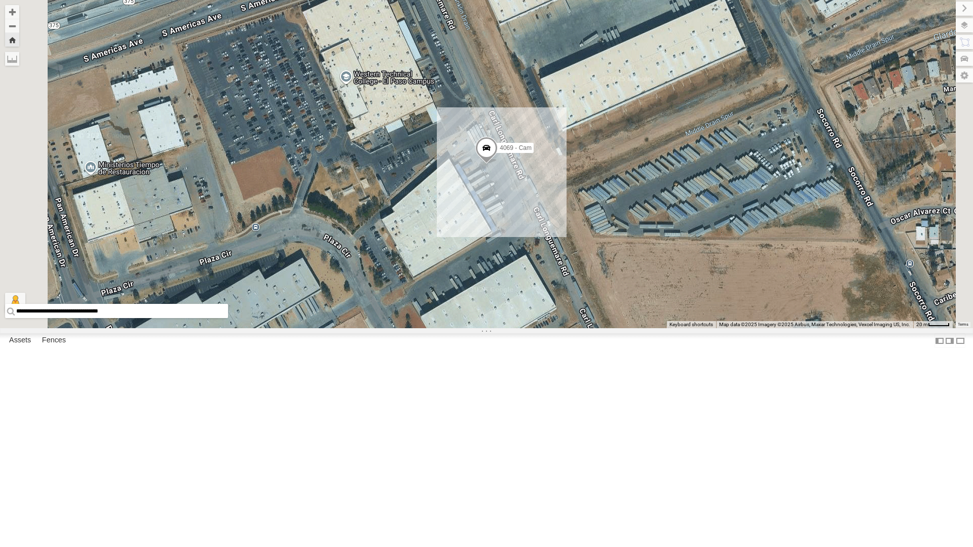
click at [0, 0] on div "442 - Cam" at bounding box center [0, 0] width 0 height 0
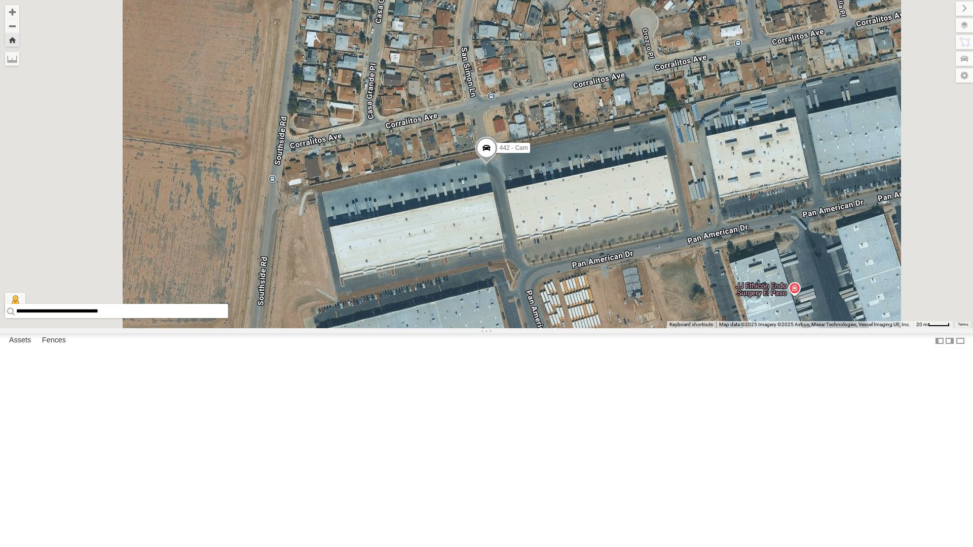
click at [497, 164] on span at bounding box center [486, 150] width 22 height 27
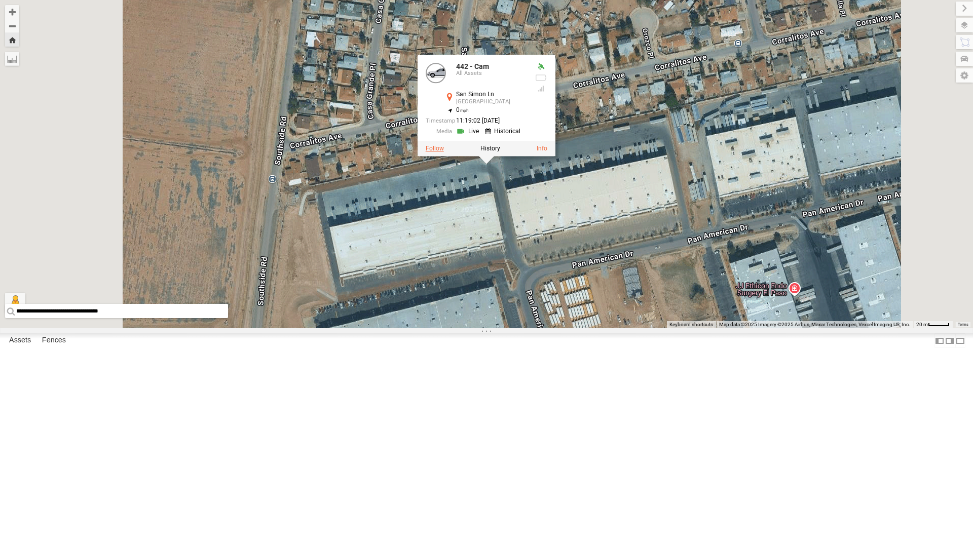
click at [444, 152] on label at bounding box center [435, 148] width 18 height 7
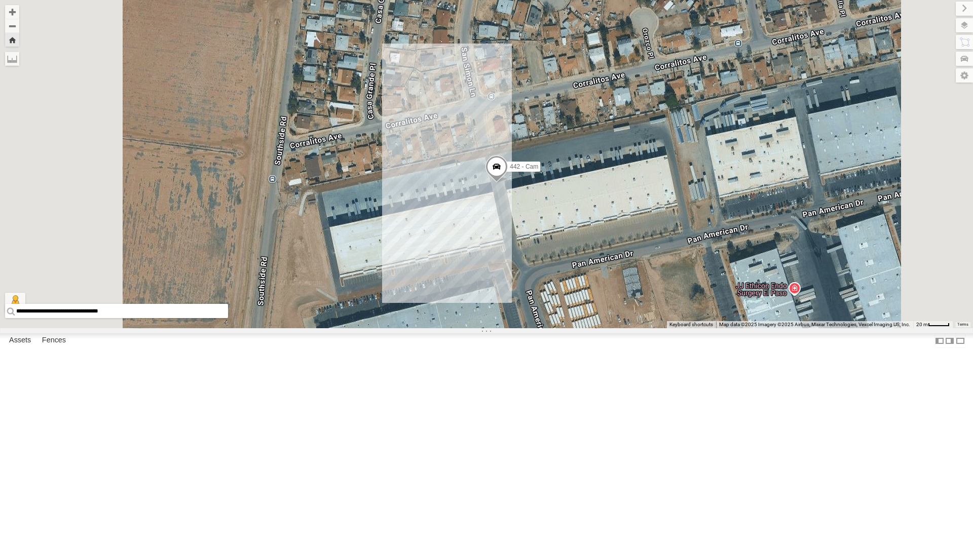
click at [0, 0] on div "4030 - Cam" at bounding box center [0, 0] width 0 height 0
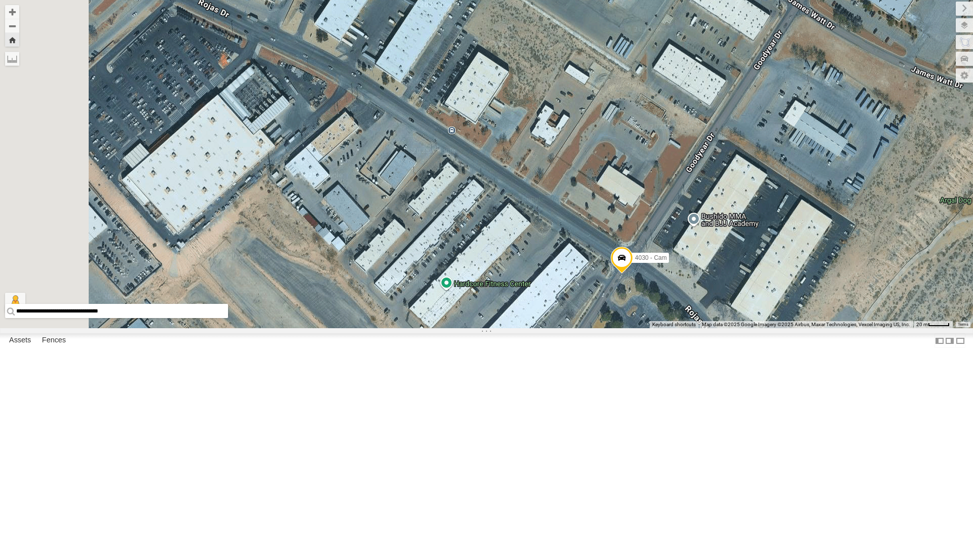
drag, startPoint x: 584, startPoint y: 283, endPoint x: 719, endPoint y: 395, distance: 176.0
click at [719, 328] on div "4030 - Cam" at bounding box center [486, 164] width 973 height 328
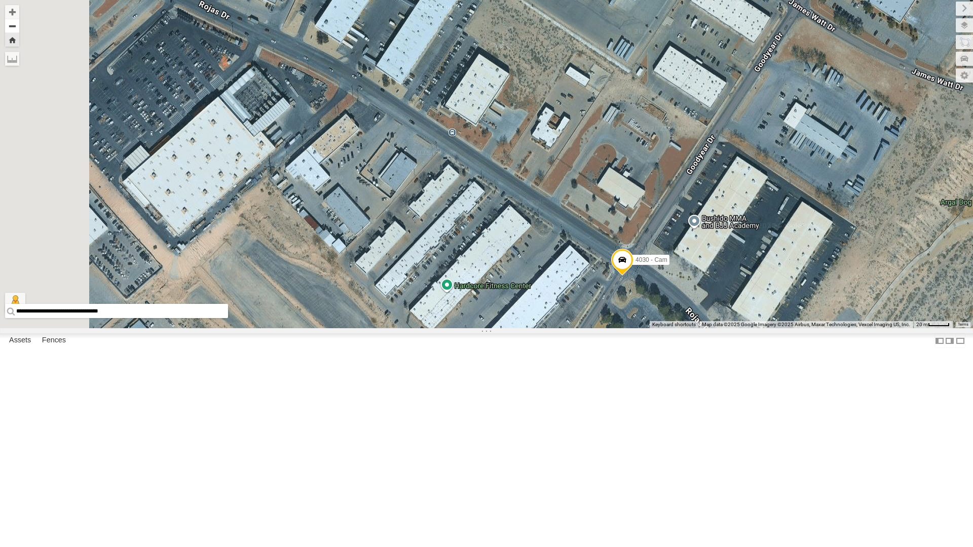
click at [19, 27] on button "Zoom out" at bounding box center [12, 26] width 14 height 14
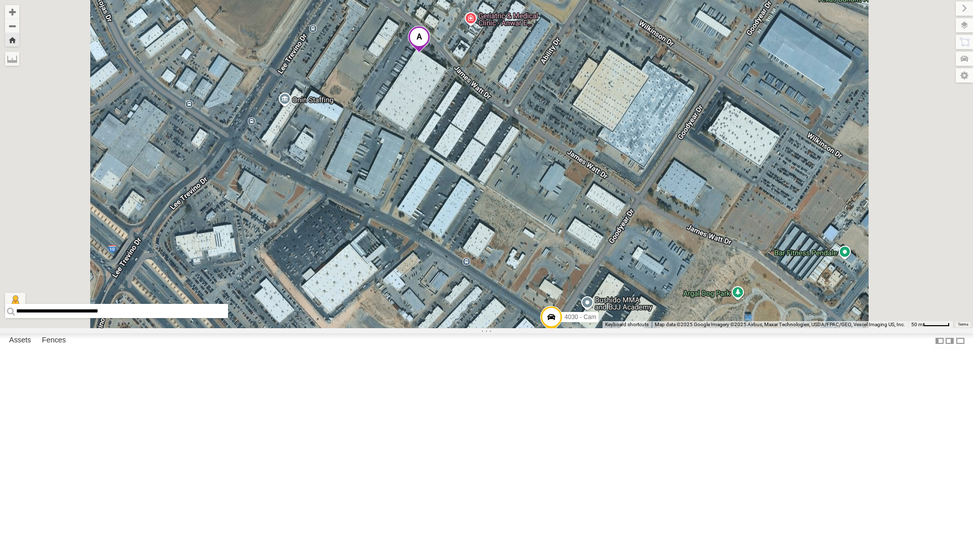
drag, startPoint x: 498, startPoint y: 307, endPoint x: 500, endPoint y: 314, distance: 6.4
click at [500, 314] on div "4030 - Cam" at bounding box center [486, 164] width 973 height 328
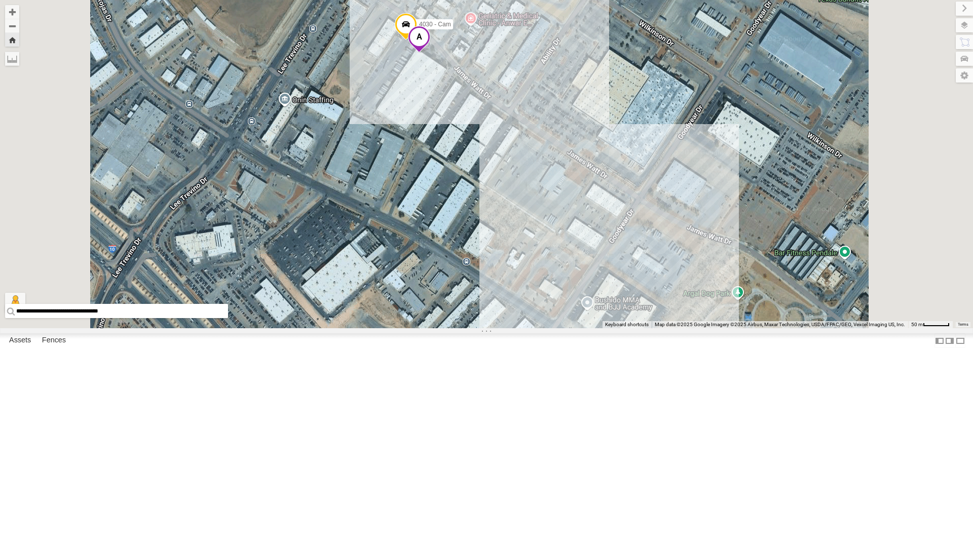
click at [0, 0] on div "4071 - Cam" at bounding box center [0, 0] width 0 height 0
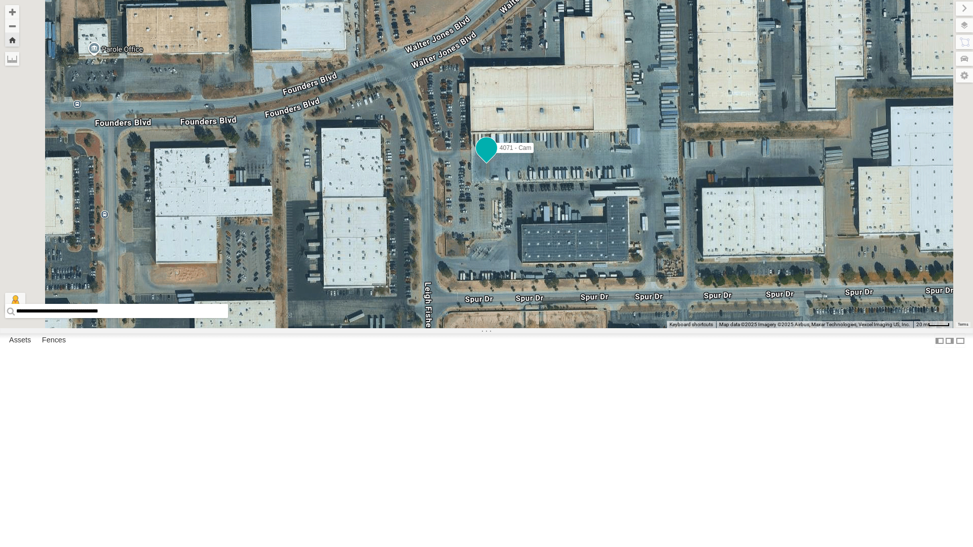
click at [495, 157] on span at bounding box center [486, 148] width 18 height 18
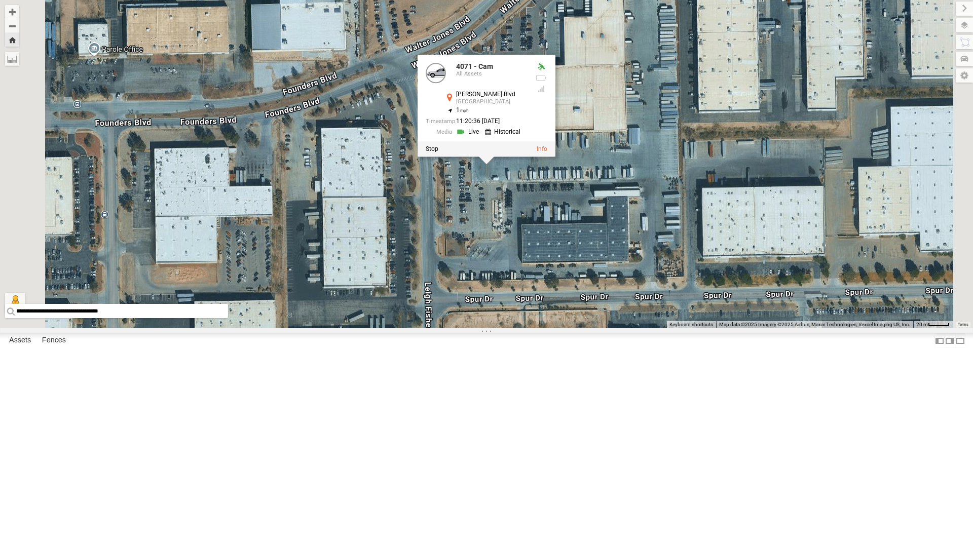
click at [621, 328] on div "4071 - Cam 4071 - Cam All Assets Leigh Fisher Blvd El Paso 31.81711 , -106.3951…" at bounding box center [486, 164] width 973 height 328
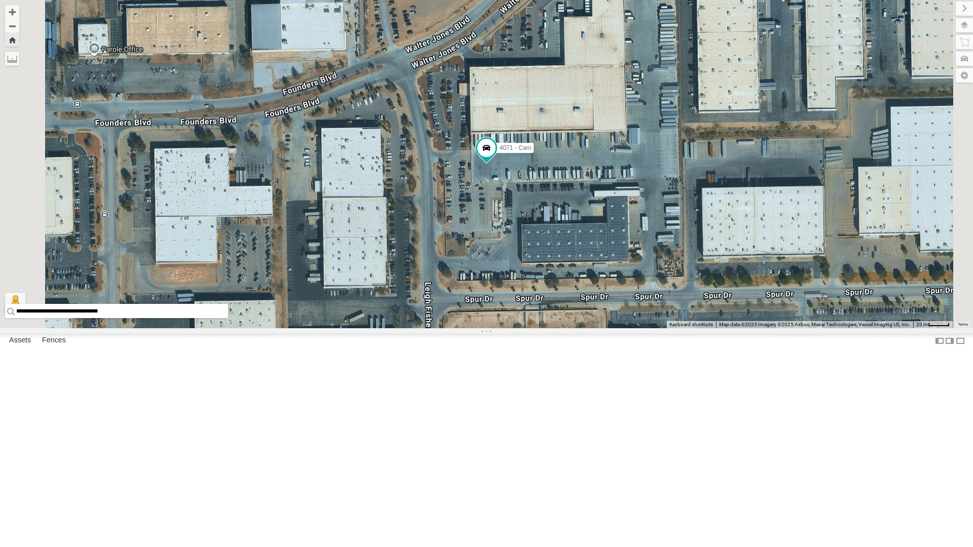
click at [387, 217] on div "4071 - Cam" at bounding box center [486, 164] width 973 height 328
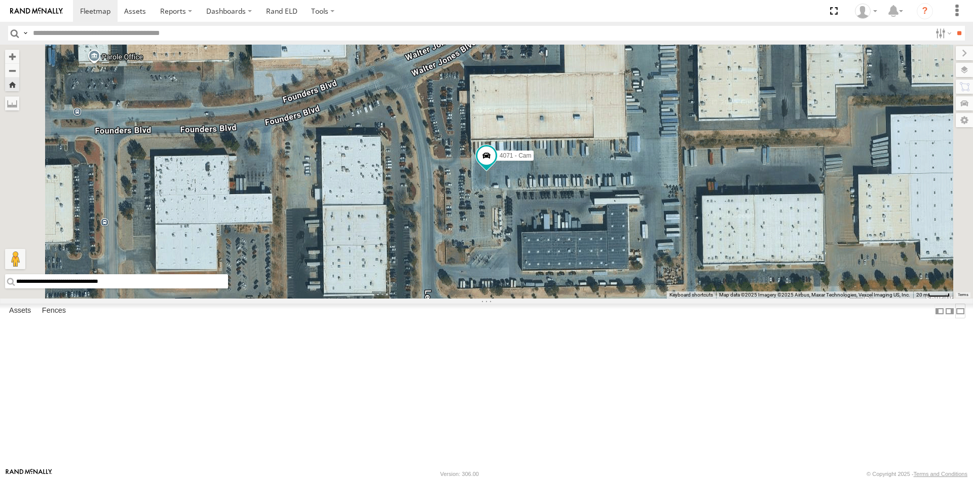
click at [955, 318] on label at bounding box center [960, 310] width 10 height 15
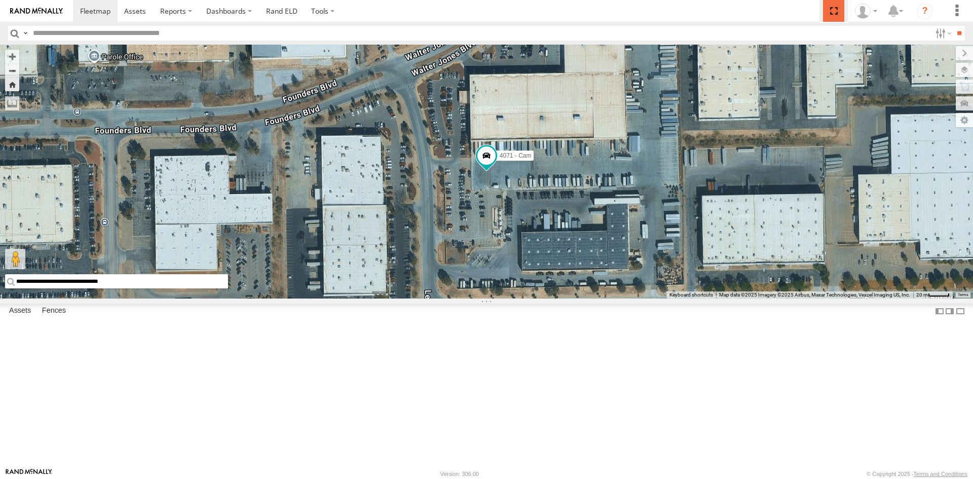
click at [829, 13] on span at bounding box center [833, 11] width 21 height 22
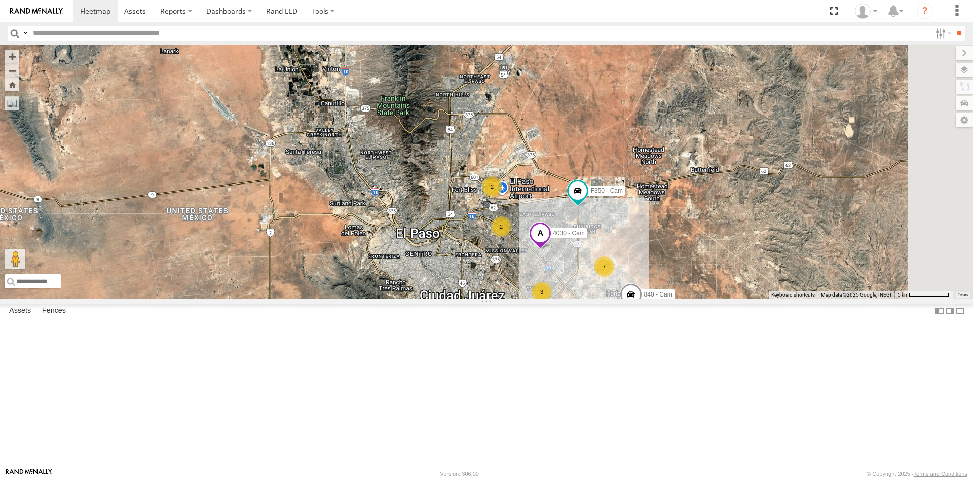
click at [0, 0] on div "4030 - Cam All Assets" at bounding box center [0, 0] width 0 height 0
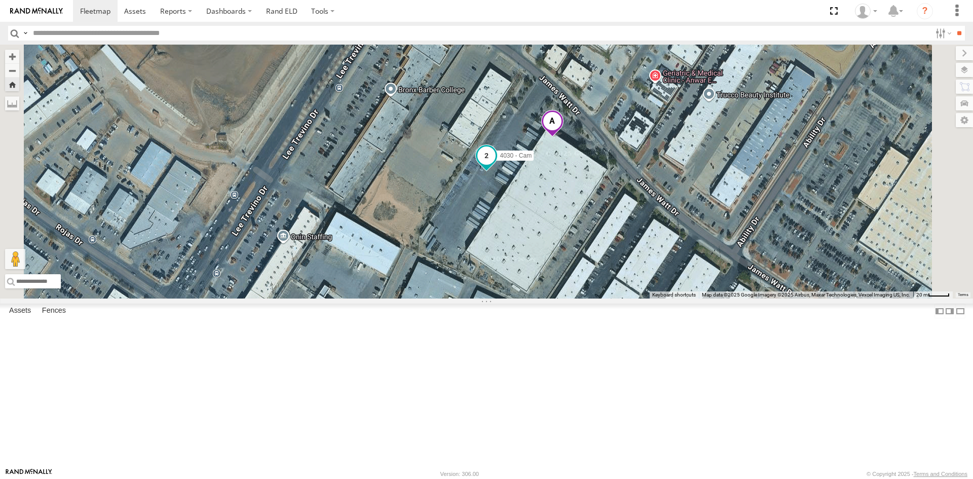
click at [495, 165] on span at bounding box center [486, 155] width 18 height 18
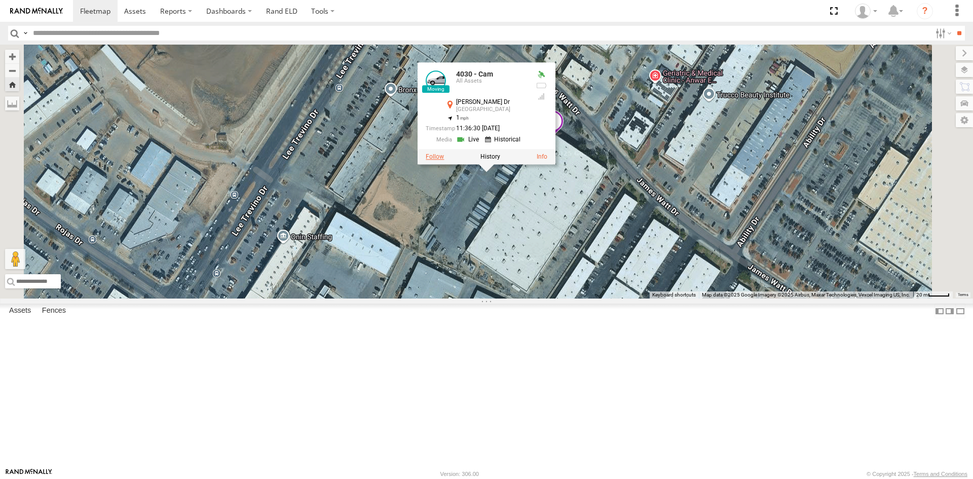
click at [444, 160] on label at bounding box center [435, 156] width 18 height 7
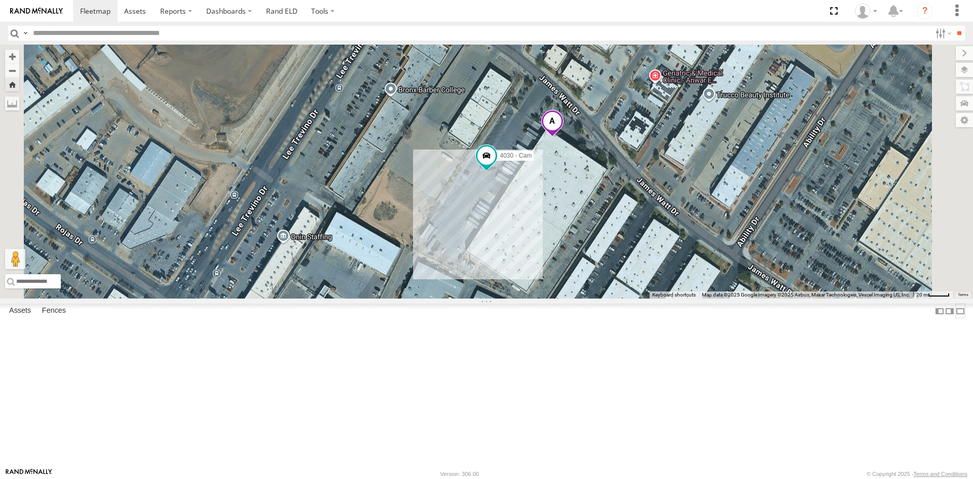
click at [955, 318] on label at bounding box center [960, 310] width 10 height 15
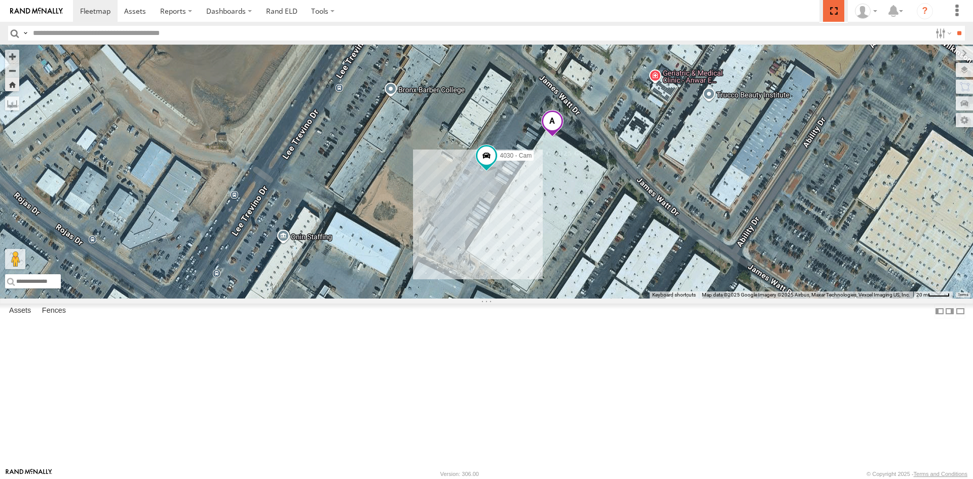
click at [833, 7] on span at bounding box center [833, 11] width 21 height 22
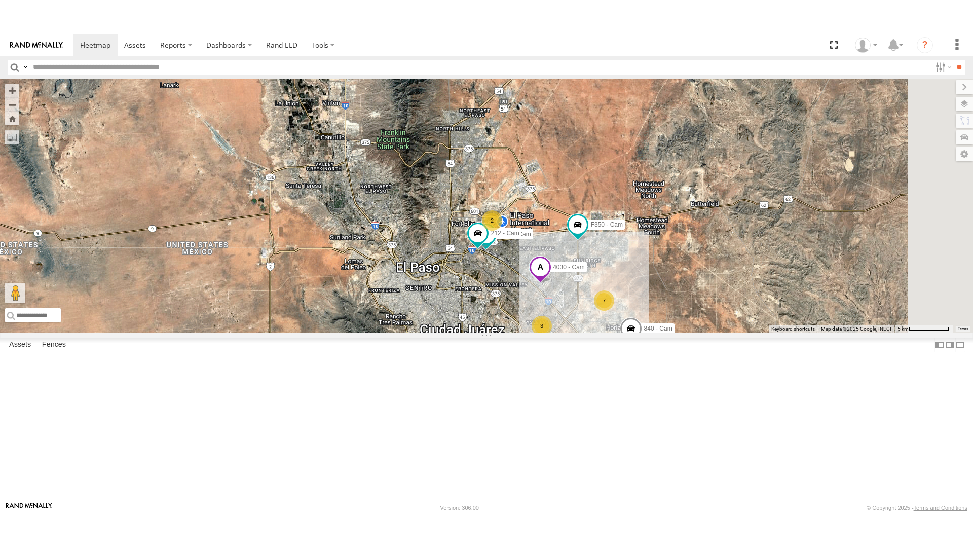
scroll to position [101, 0]
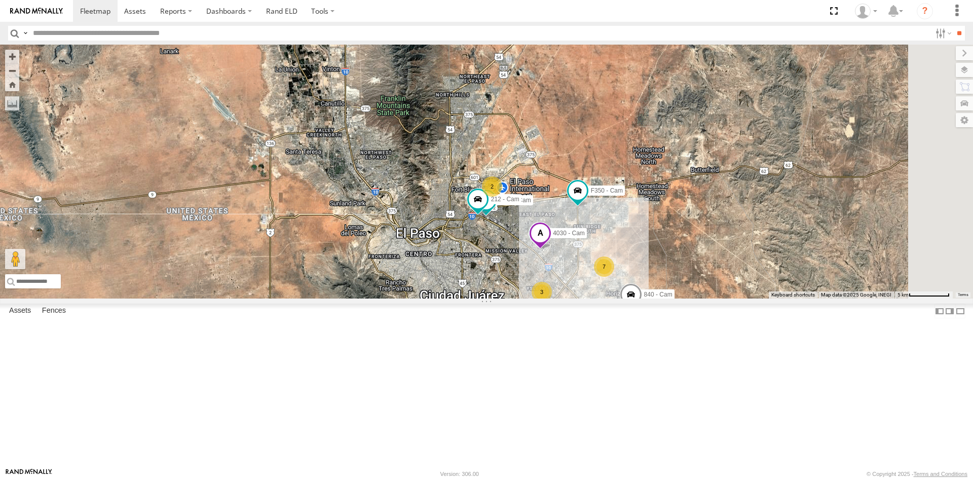
click at [0, 0] on div "4067 - Cam" at bounding box center [0, 0] width 0 height 0
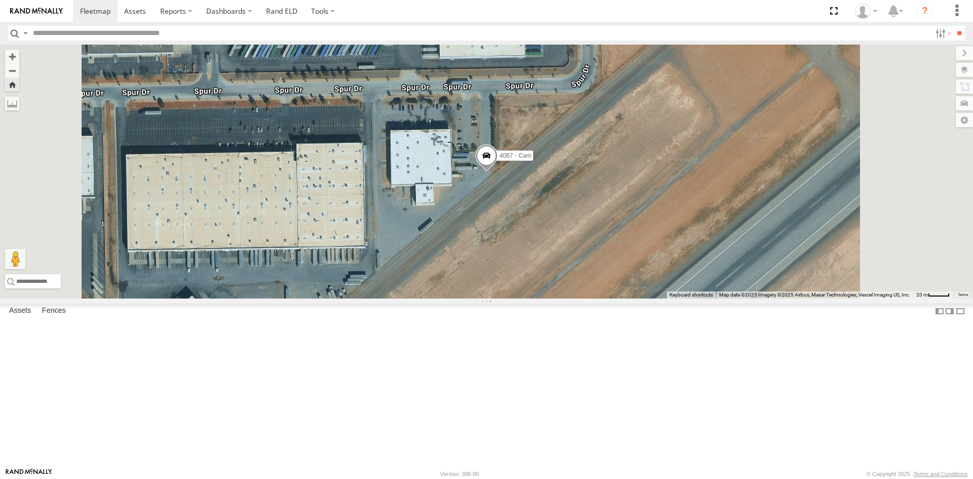
click at [497, 171] on span at bounding box center [486, 157] width 22 height 27
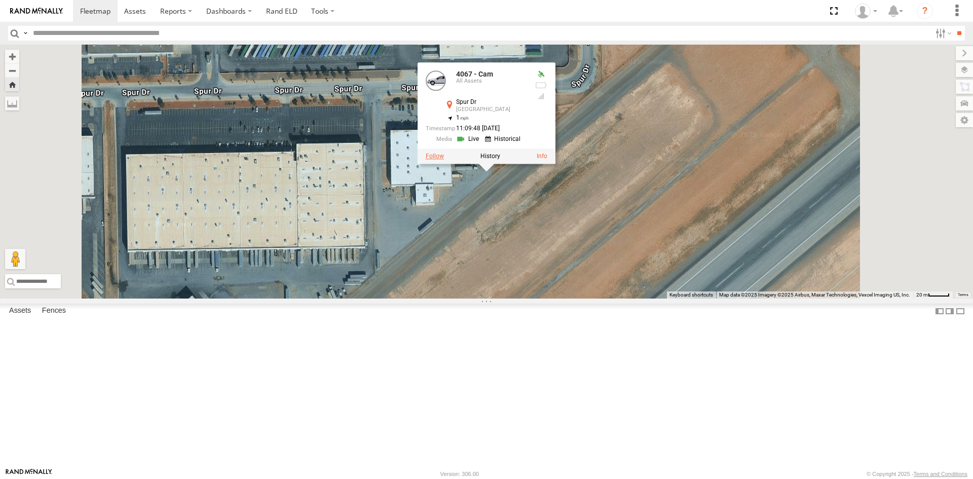
click at [444, 160] on label at bounding box center [435, 155] width 18 height 7
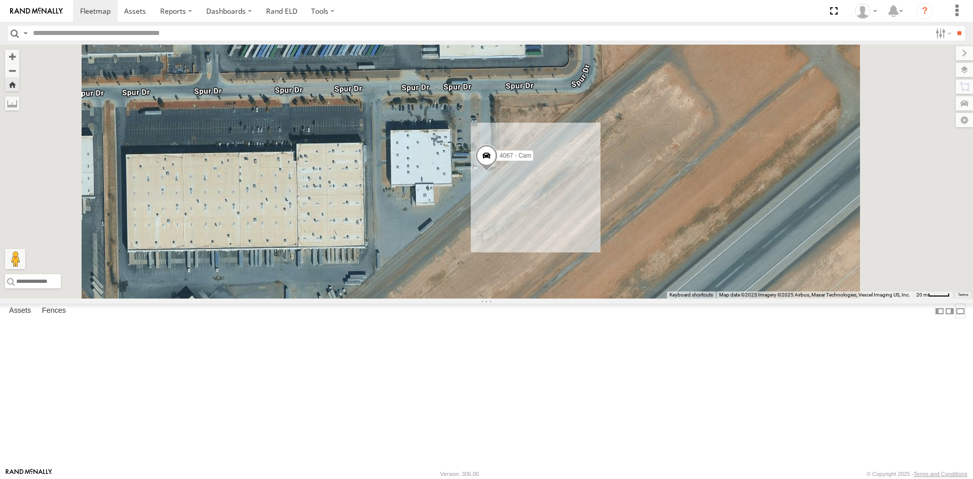
click at [955, 318] on label at bounding box center [960, 310] width 10 height 15
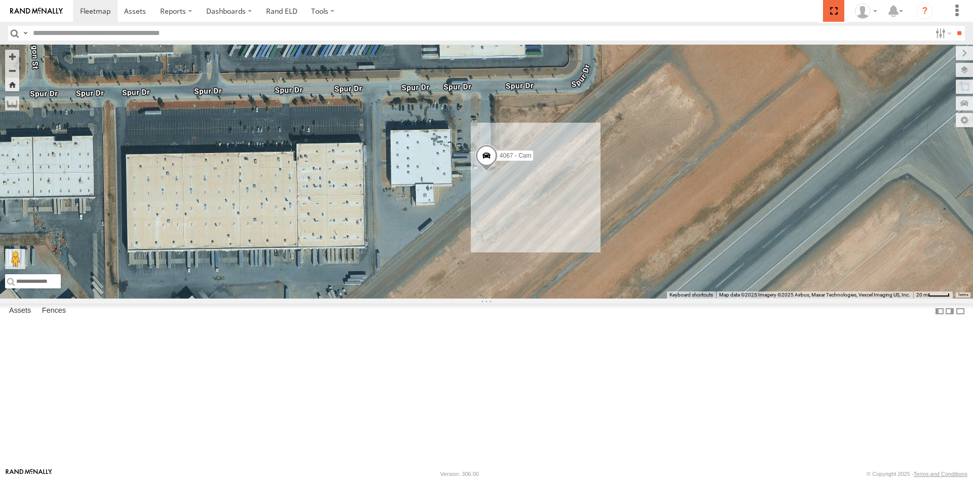
drag, startPoint x: 835, startPoint y: 8, endPoint x: 835, endPoint y: 52, distance: 44.1
click at [835, 8] on span at bounding box center [833, 11] width 21 height 22
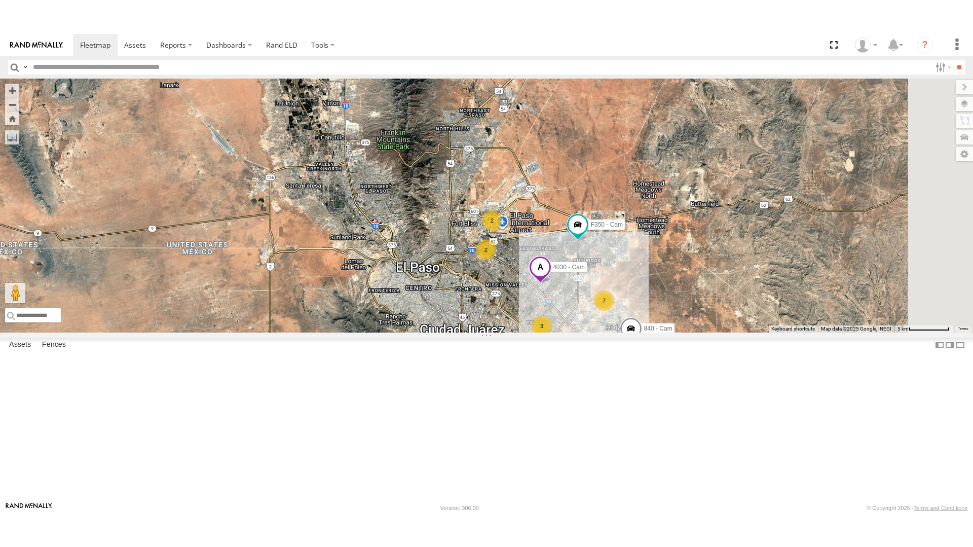
scroll to position [101, 0]
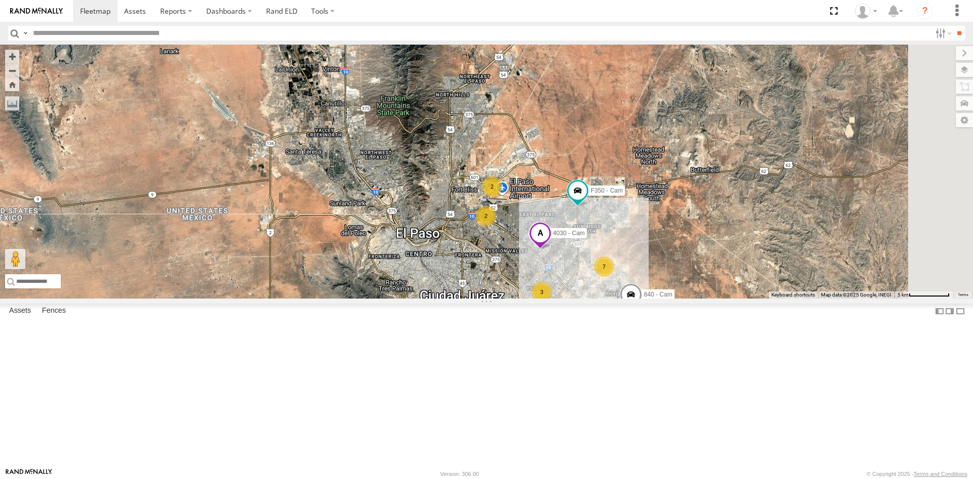
click at [0, 0] on div "4069 - Cam" at bounding box center [0, 0] width 0 height 0
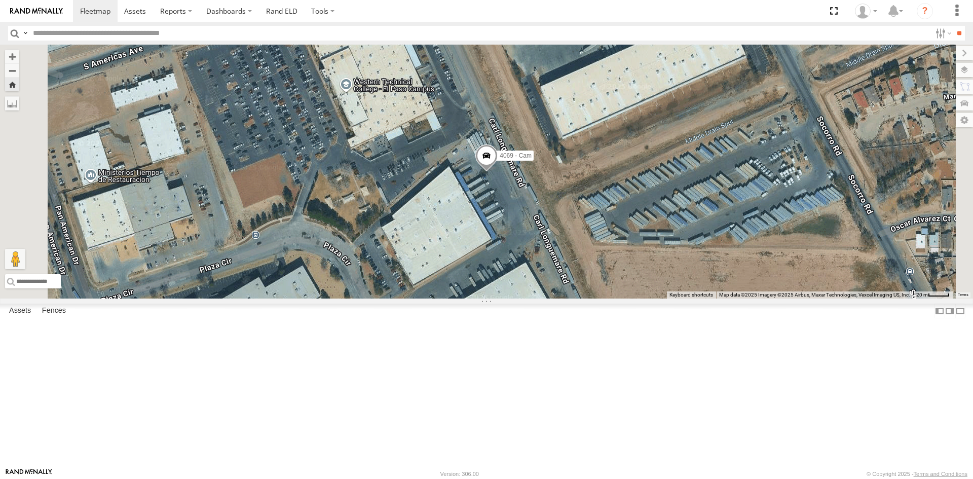
click at [497, 171] on span at bounding box center [486, 157] width 22 height 27
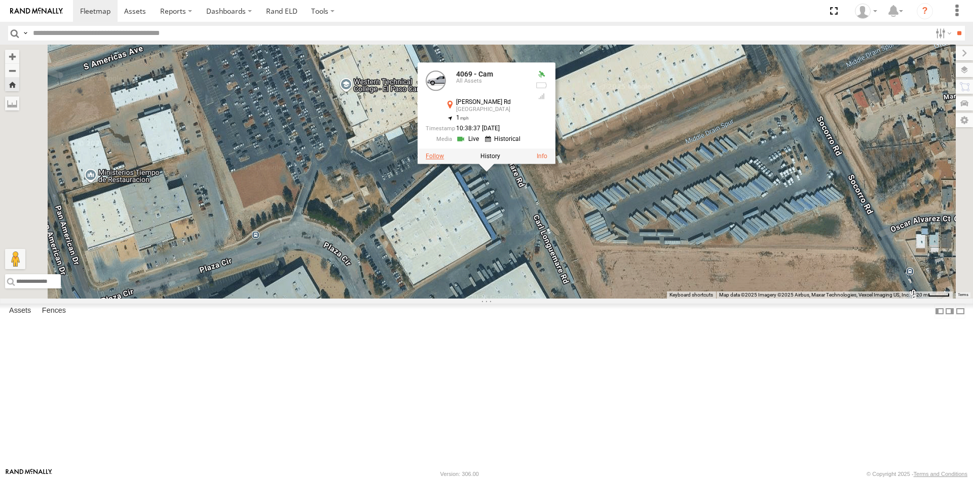
click at [444, 160] on label at bounding box center [435, 155] width 18 height 7
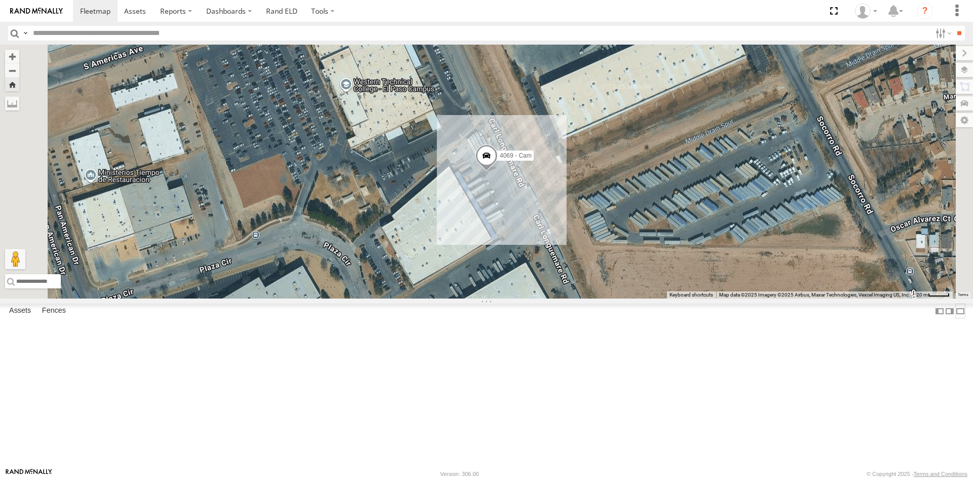
click at [955, 318] on label at bounding box center [960, 310] width 10 height 15
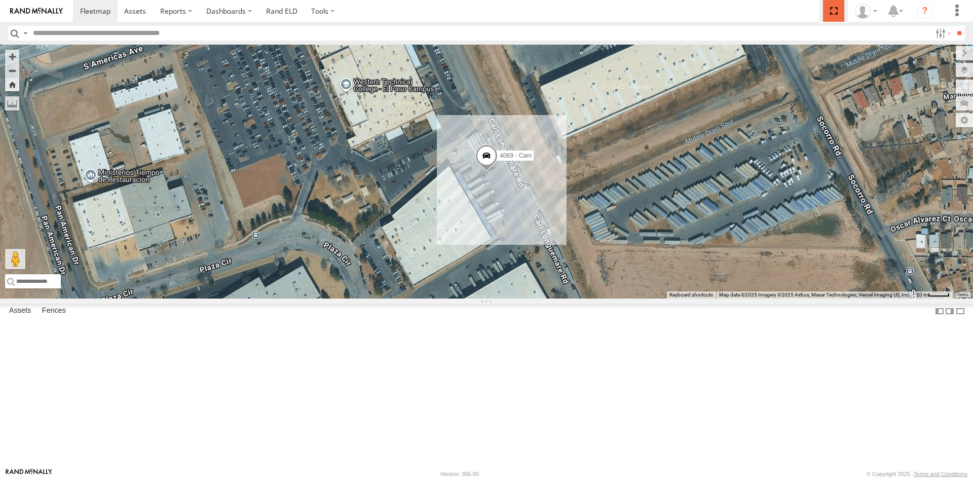
click at [836, 9] on span at bounding box center [833, 11] width 21 height 22
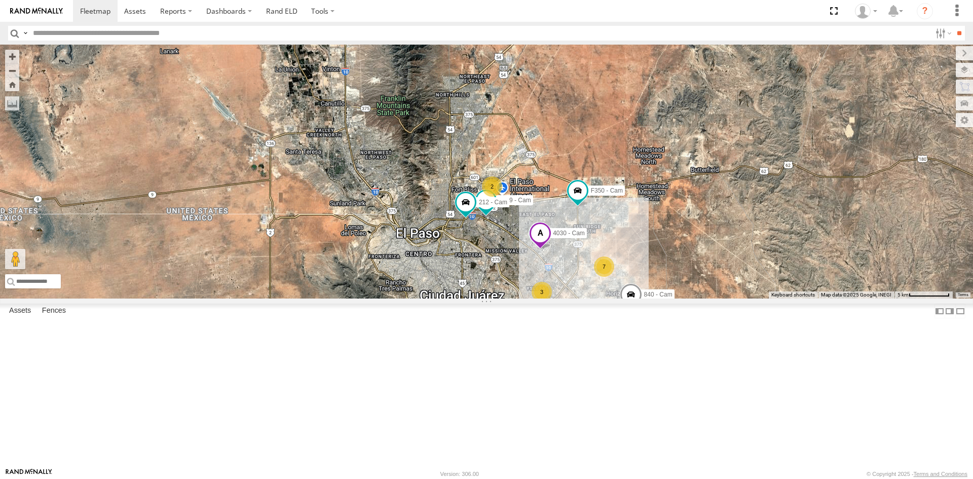
click at [536, 319] on div "7" at bounding box center [540, 308] width 20 height 20
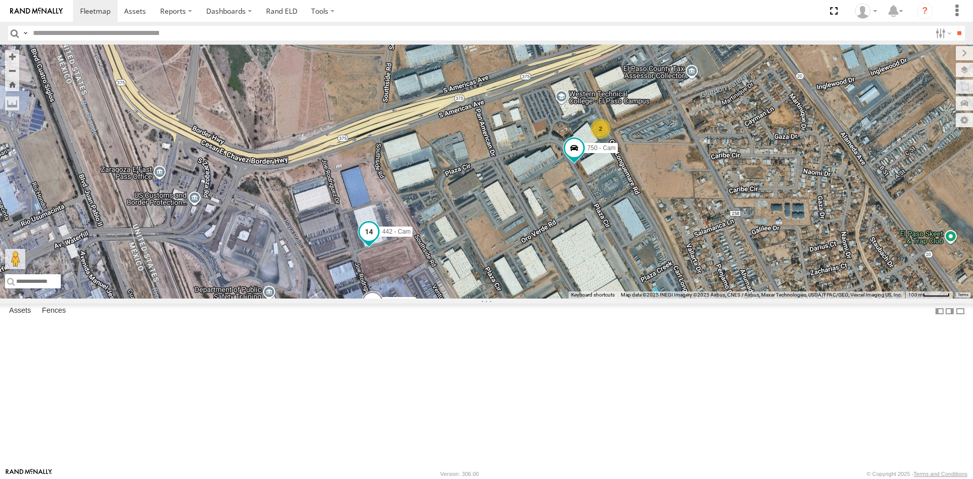
click at [368, 241] on span at bounding box center [369, 231] width 18 height 18
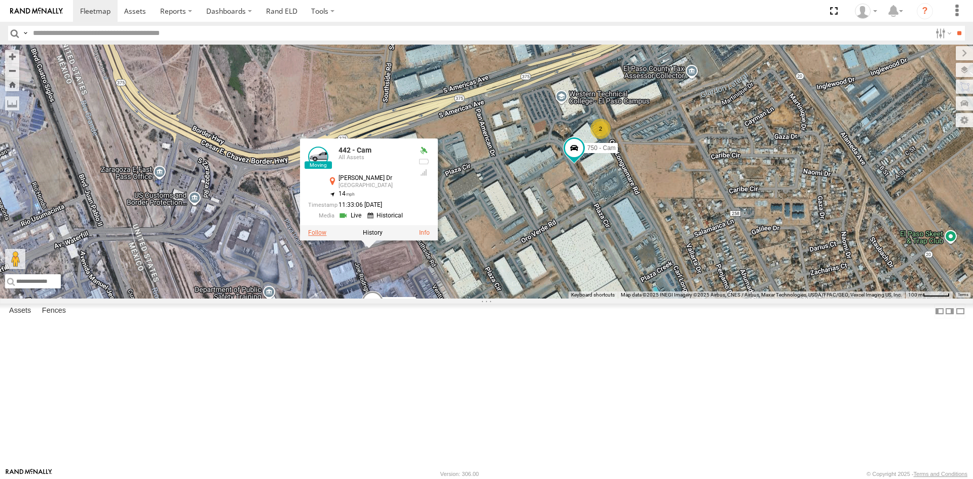
click at [314, 236] on label at bounding box center [317, 232] width 18 height 7
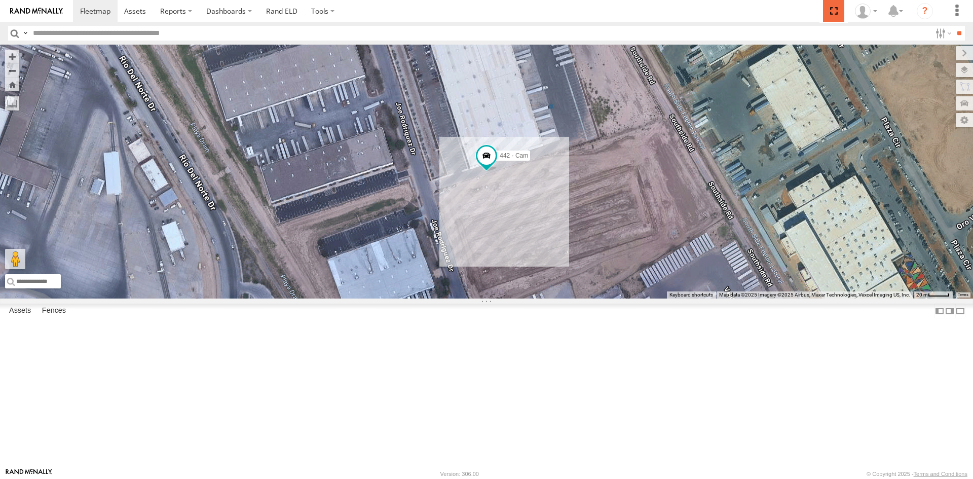
drag, startPoint x: 834, startPoint y: 13, endPoint x: 834, endPoint y: 57, distance: 44.1
click at [834, 13] on span at bounding box center [833, 11] width 21 height 22
